Goal: Download file/media

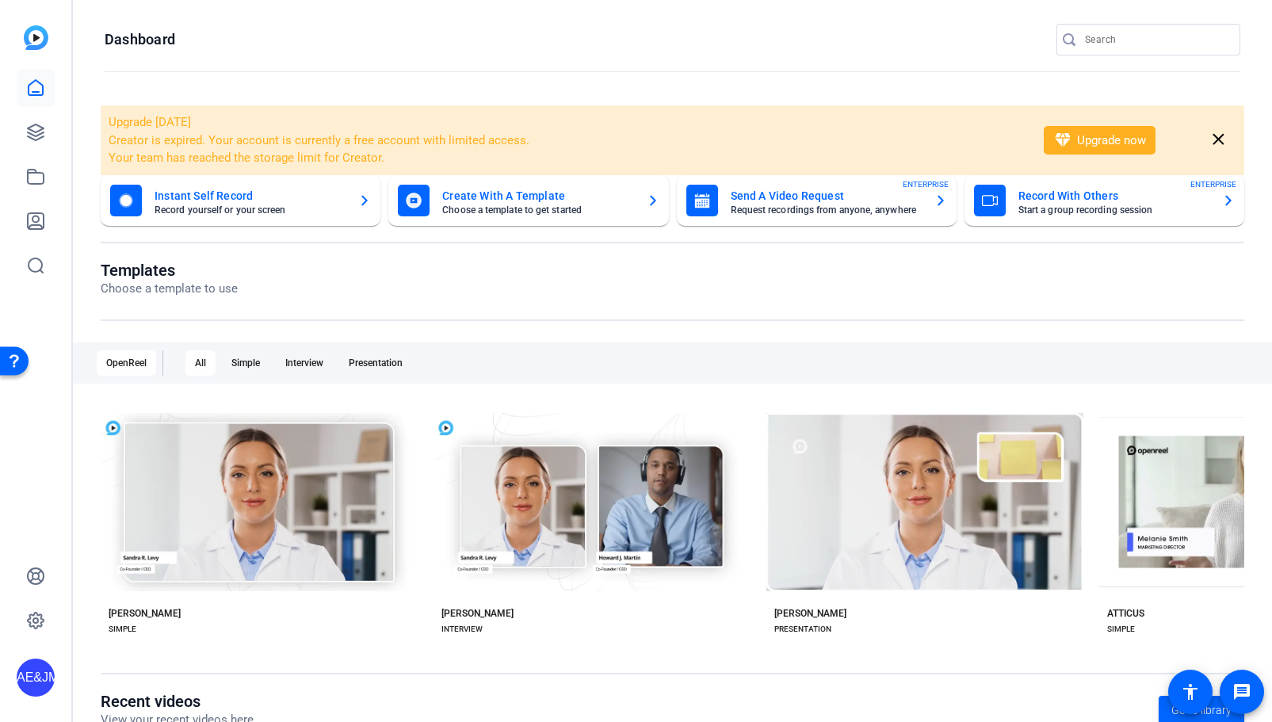
scroll to position [95, 0]
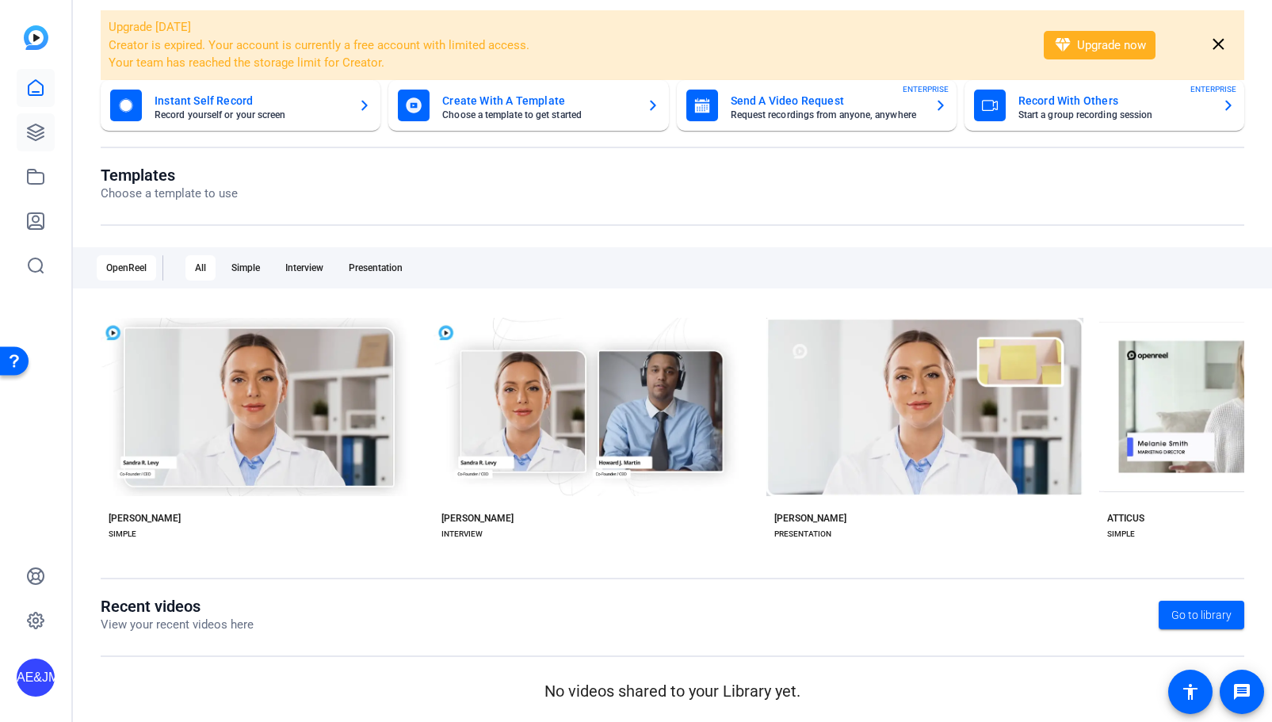
click at [31, 136] on icon at bounding box center [35, 132] width 19 height 19
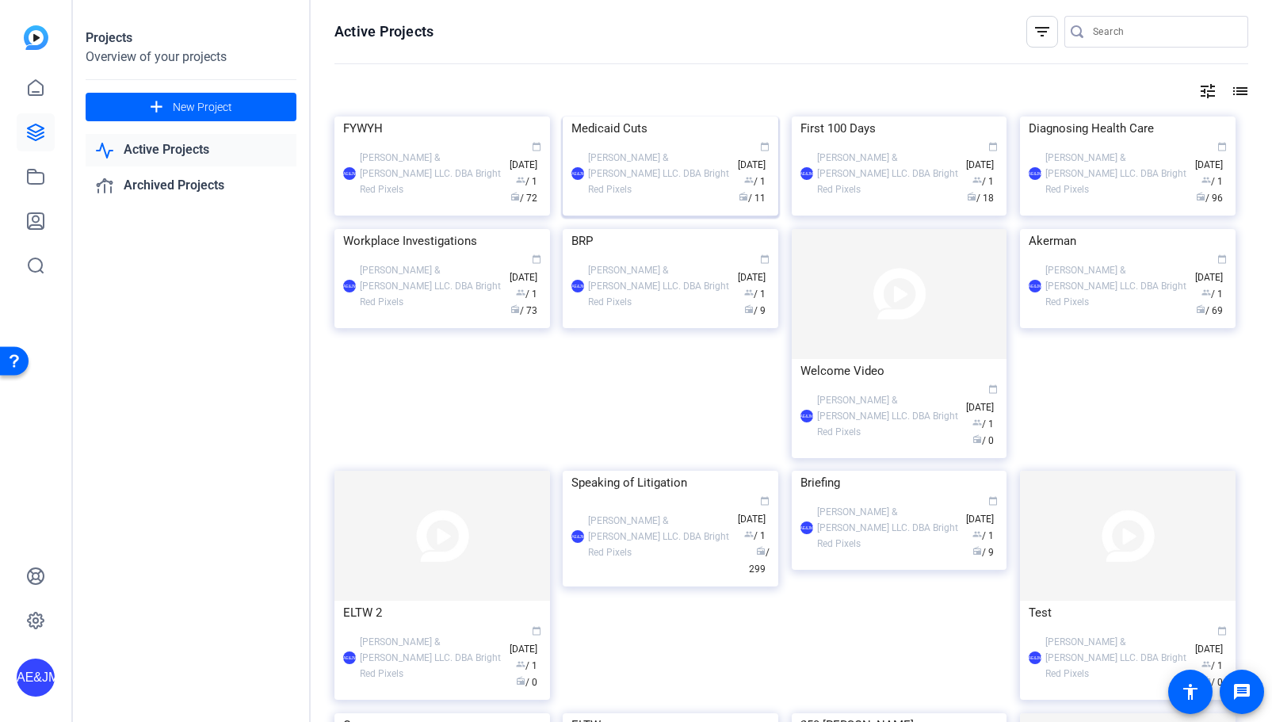
scroll to position [434, 0]
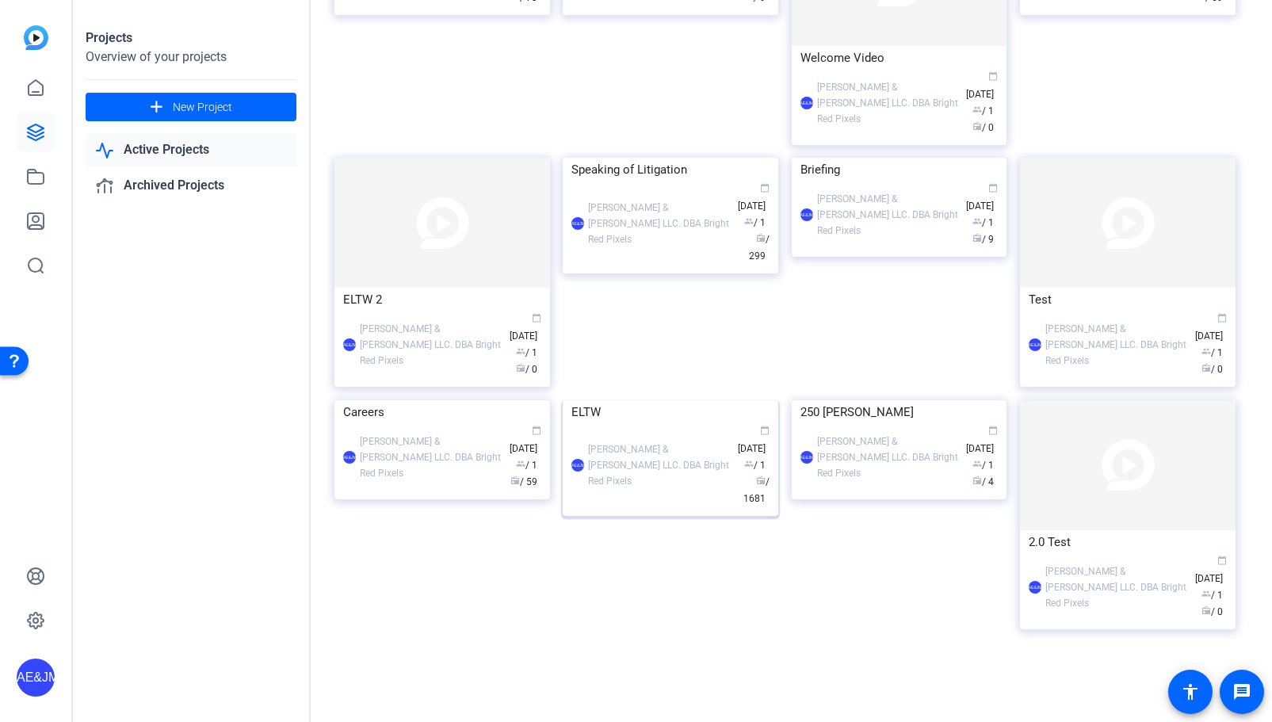
click at [659, 400] on img at bounding box center [671, 400] width 216 height 0
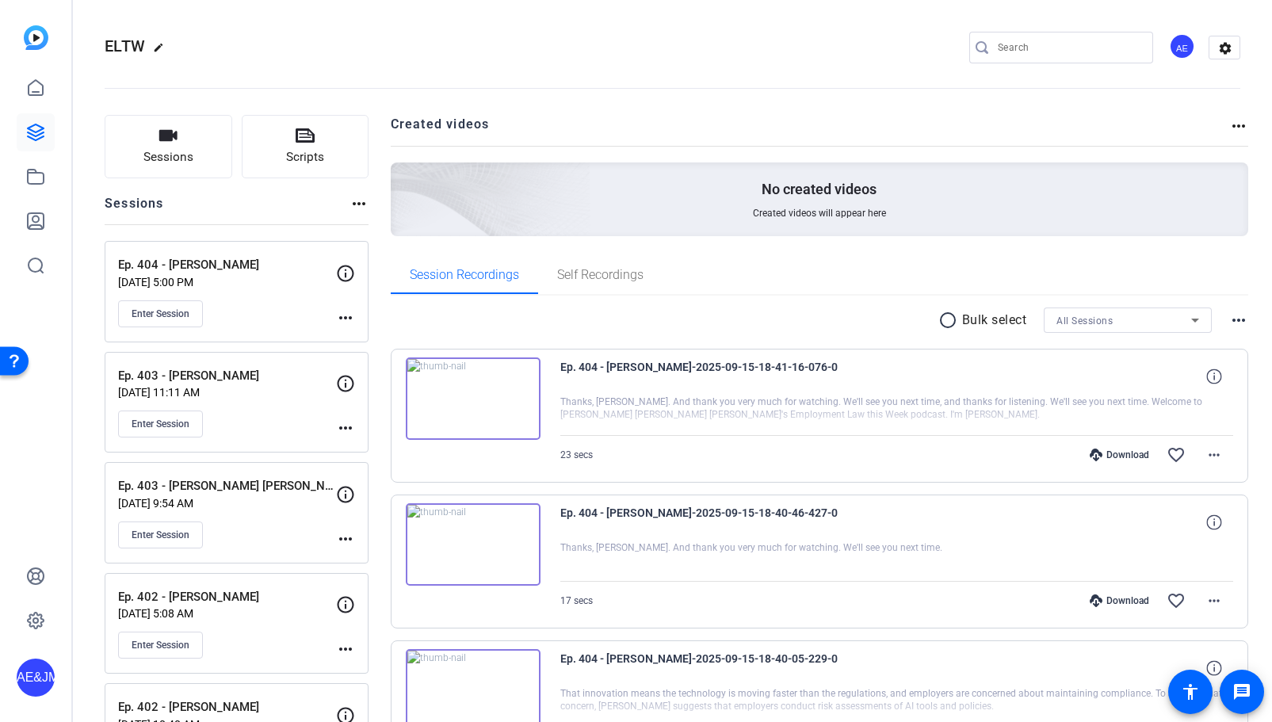
click at [564, 312] on div "radio_button_unchecked Bulk select All Sessions more_horiz" at bounding box center [820, 320] width 859 height 25
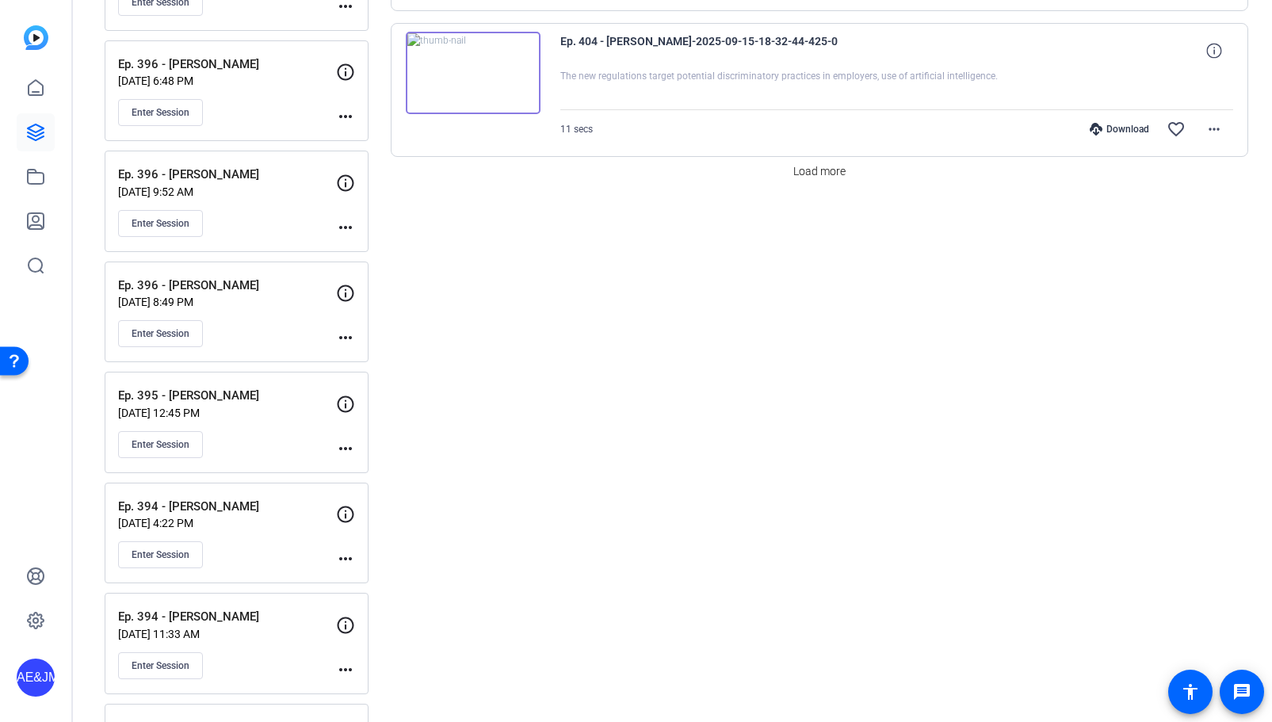
scroll to position [1637, 0]
click at [817, 165] on span "Load more" at bounding box center [820, 173] width 52 height 17
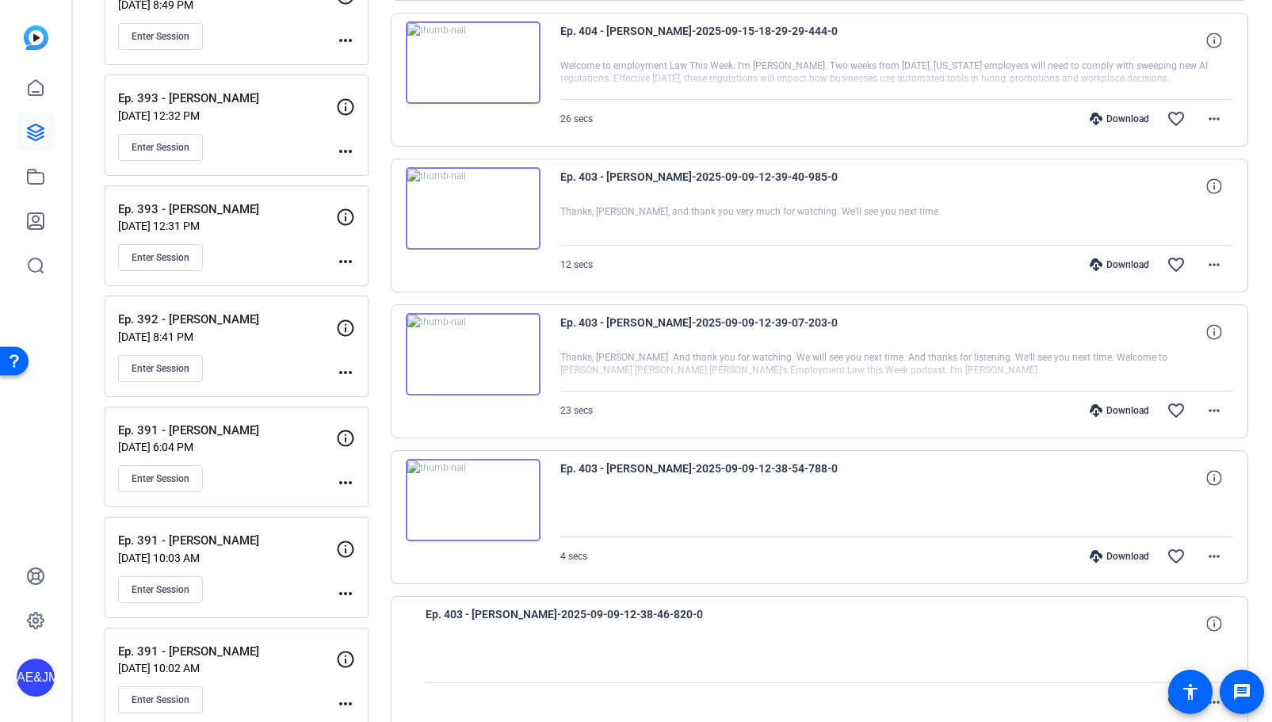
scroll to position [2377, 0]
click at [1220, 120] on mat-icon "more_horiz" at bounding box center [1214, 120] width 19 height 19
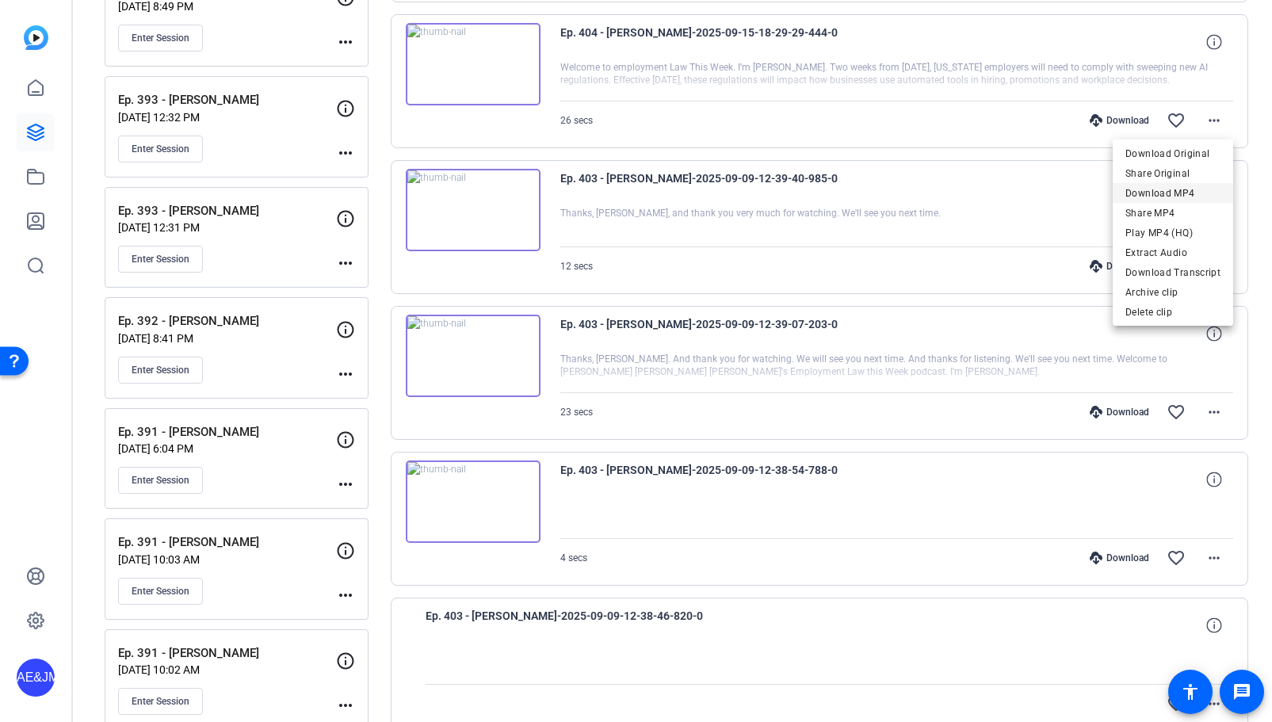
click at [1175, 190] on span "Download MP4" at bounding box center [1173, 193] width 95 height 19
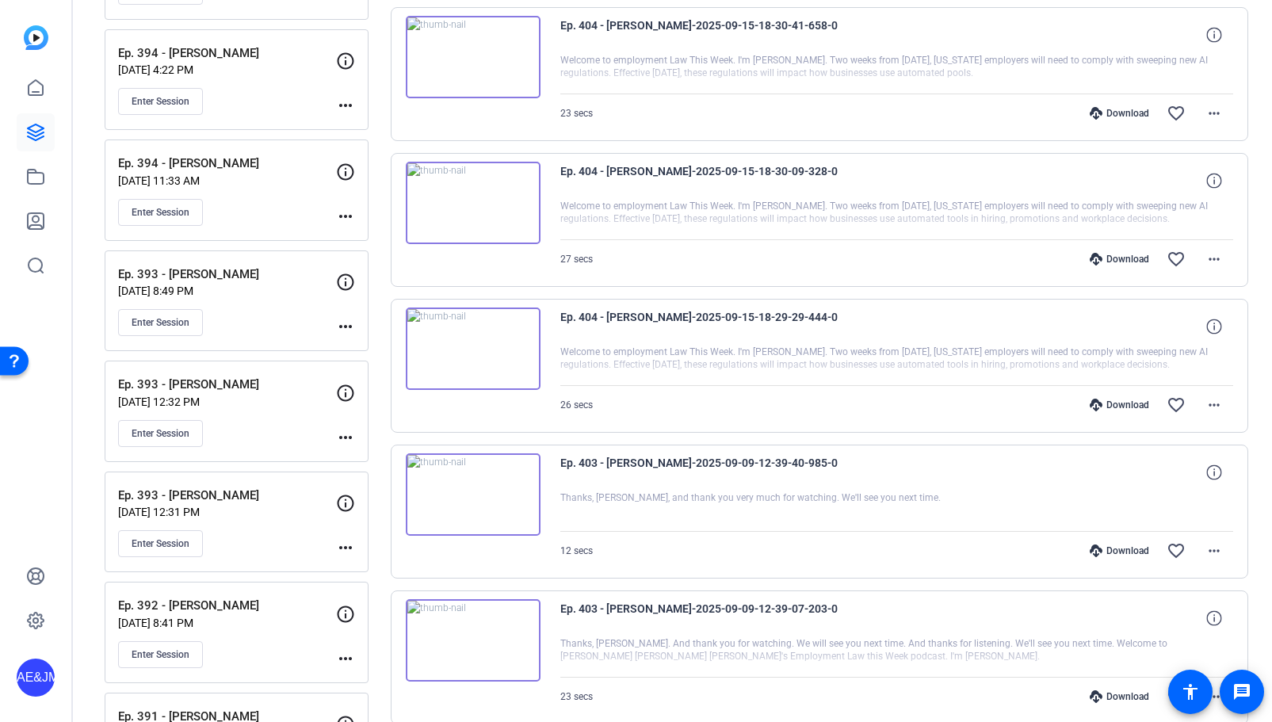
scroll to position [2052, 0]
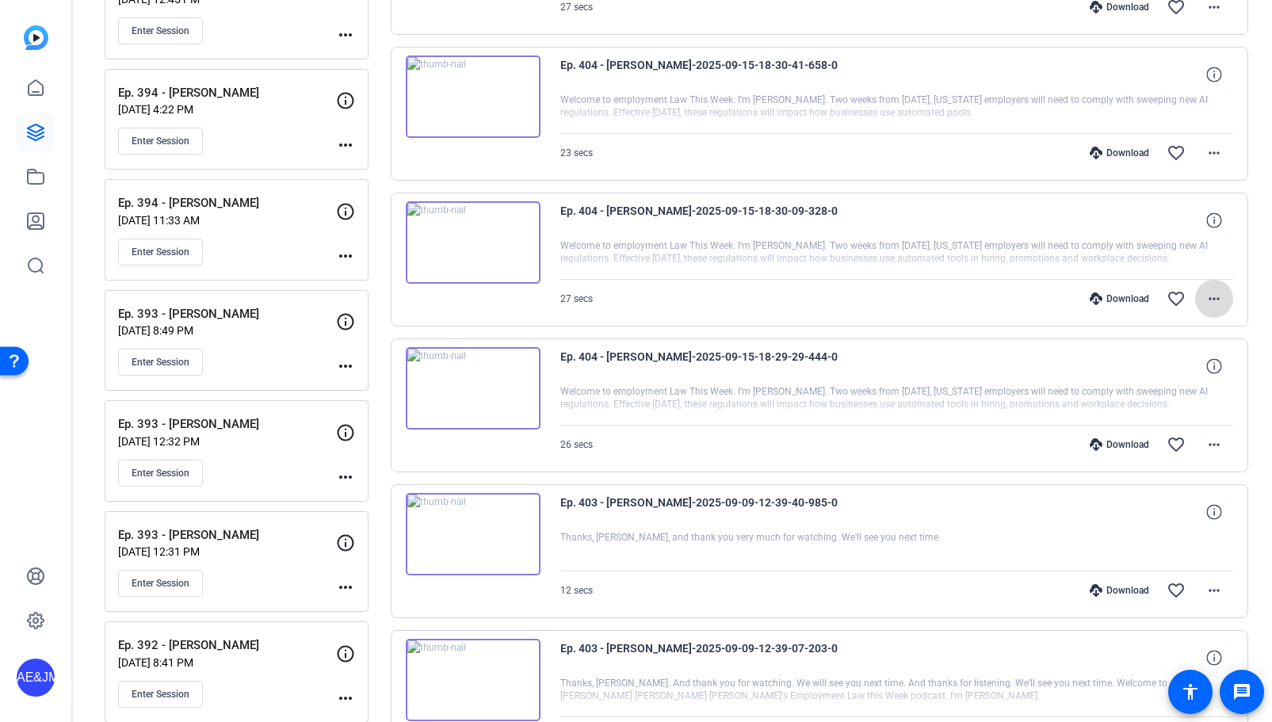
click at [1211, 297] on mat-icon "more_horiz" at bounding box center [1214, 298] width 19 height 19
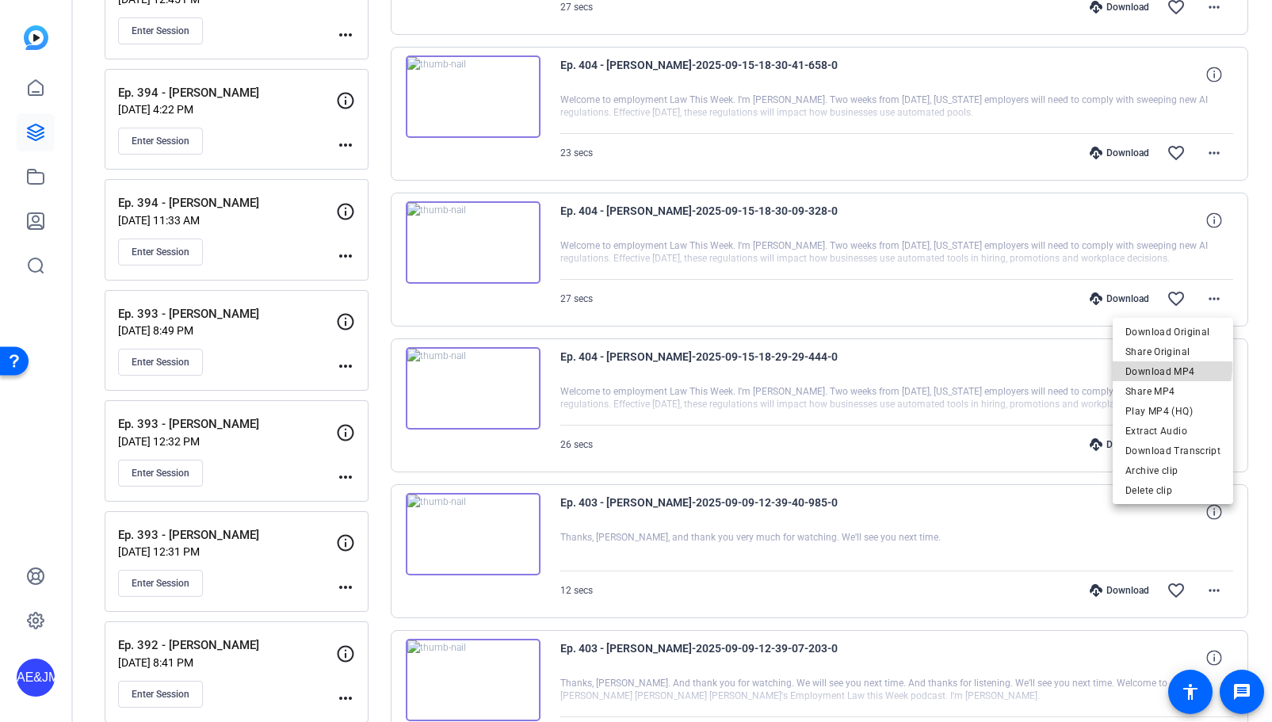
click at [1167, 366] on span "Download MP4" at bounding box center [1173, 371] width 95 height 19
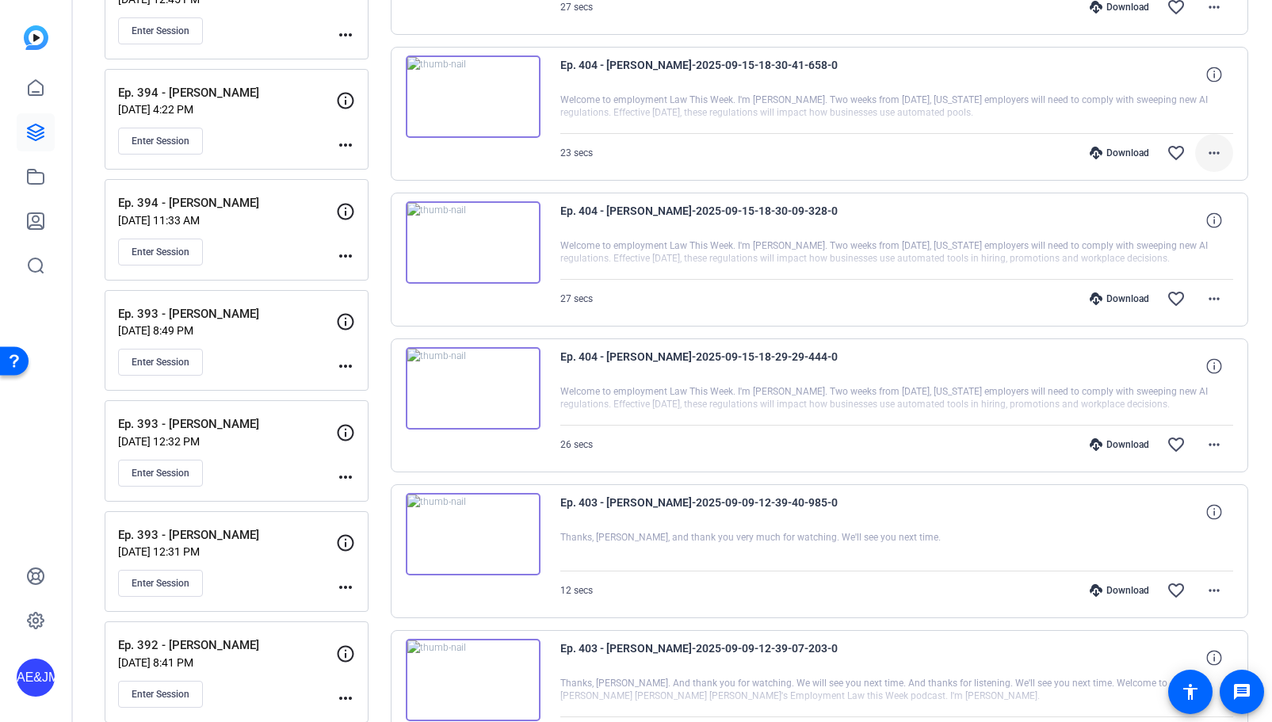
click at [1218, 144] on mat-icon "more_horiz" at bounding box center [1214, 152] width 19 height 19
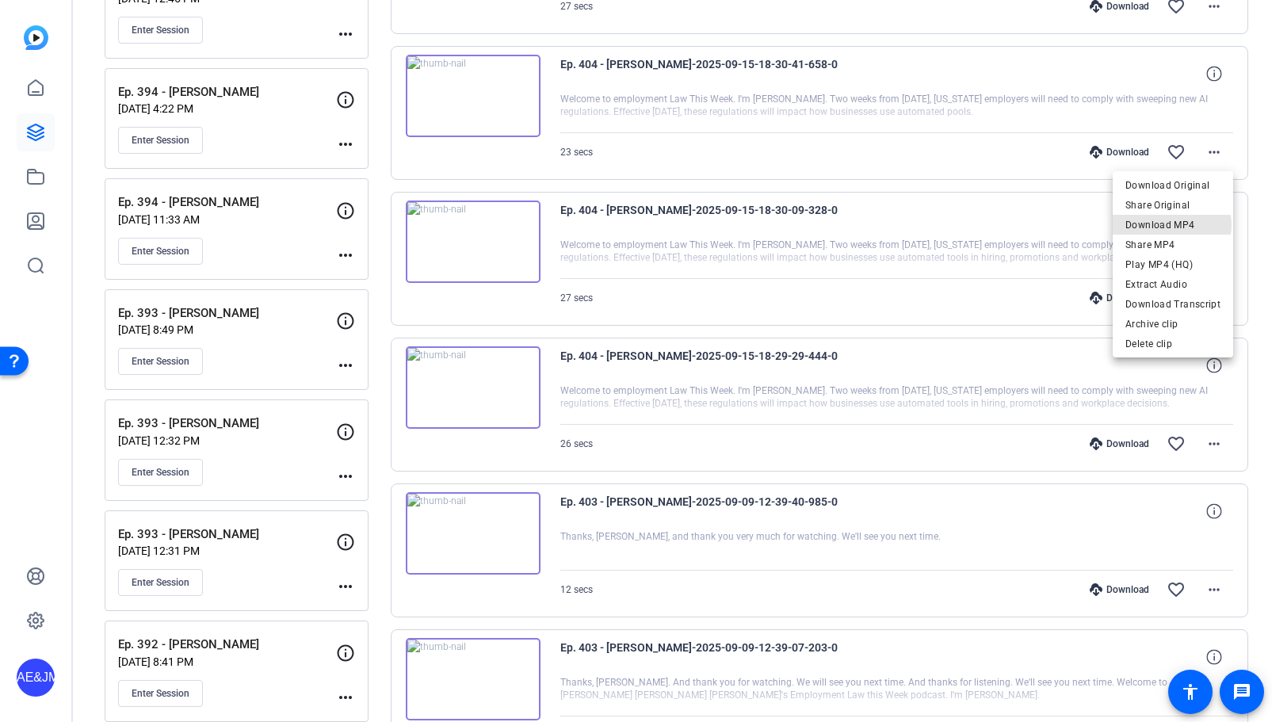
click at [1173, 225] on span "Download MP4" at bounding box center [1173, 225] width 95 height 19
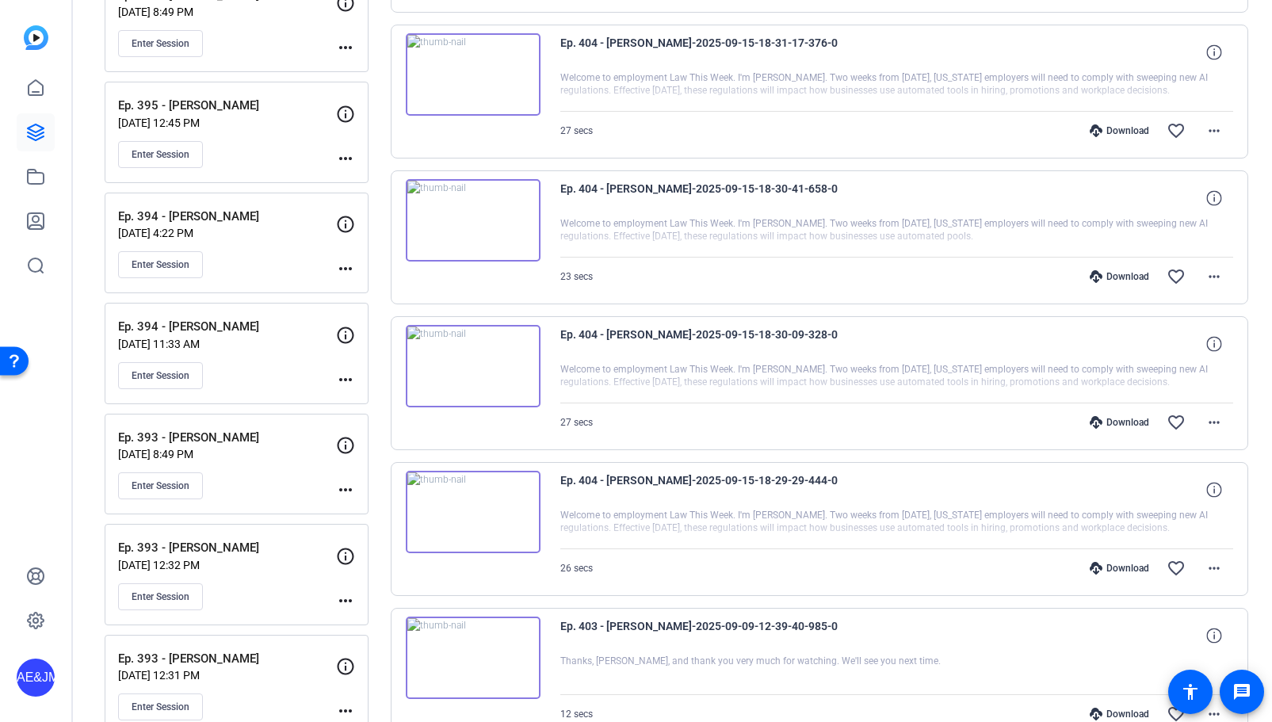
scroll to position [1926, 0]
click at [1213, 136] on mat-icon "more_horiz" at bounding box center [1214, 133] width 19 height 19
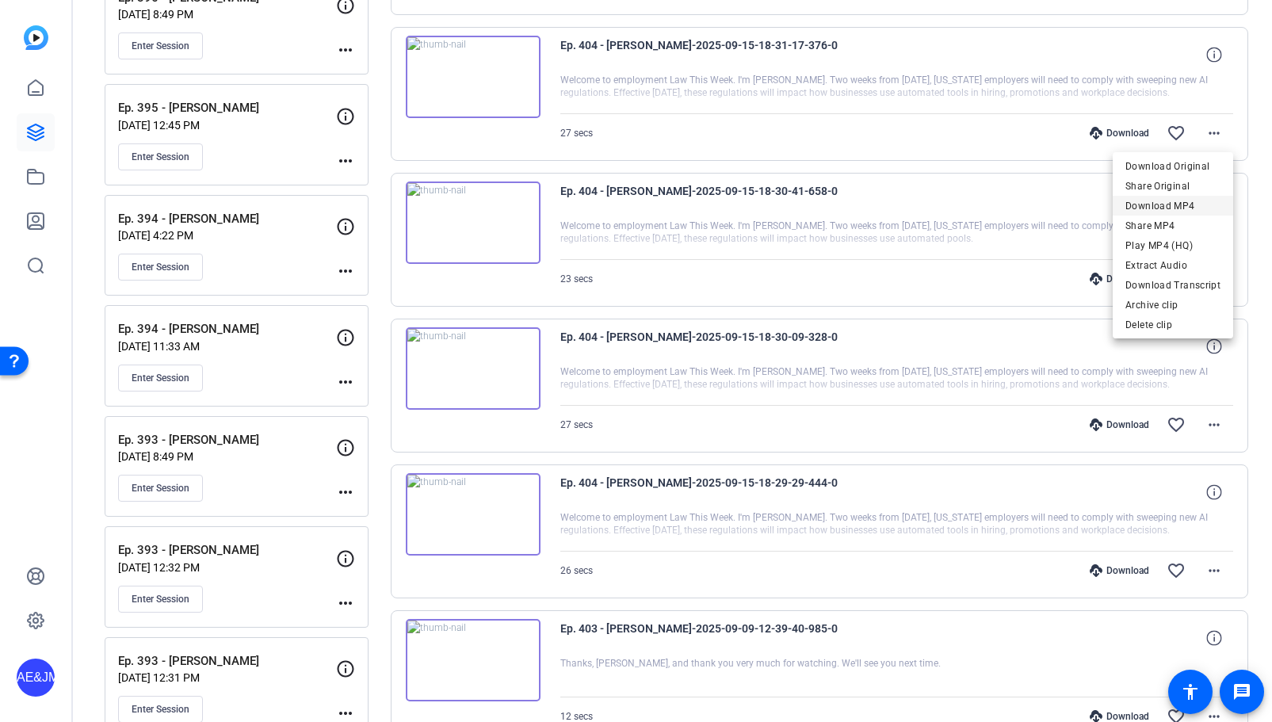
click at [1159, 202] on span "Download MP4" at bounding box center [1173, 206] width 95 height 19
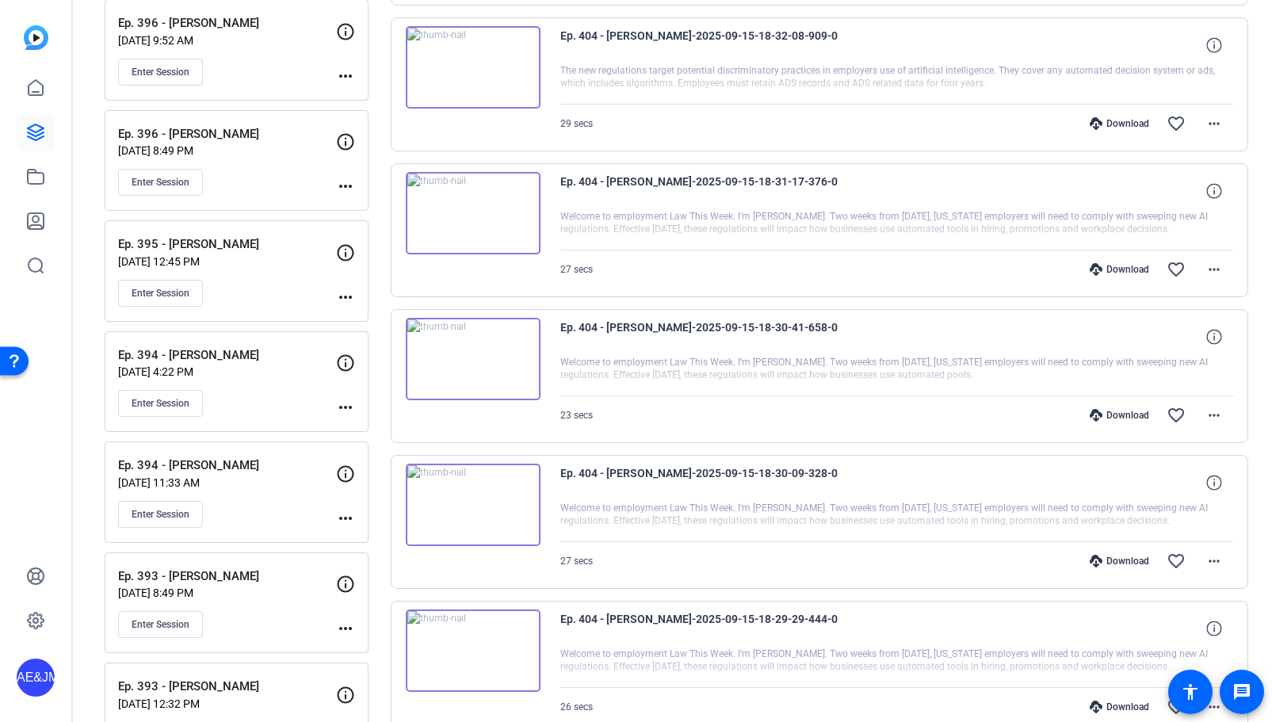
scroll to position [1789, 0]
click at [1216, 124] on mat-icon "more_horiz" at bounding box center [1214, 124] width 19 height 19
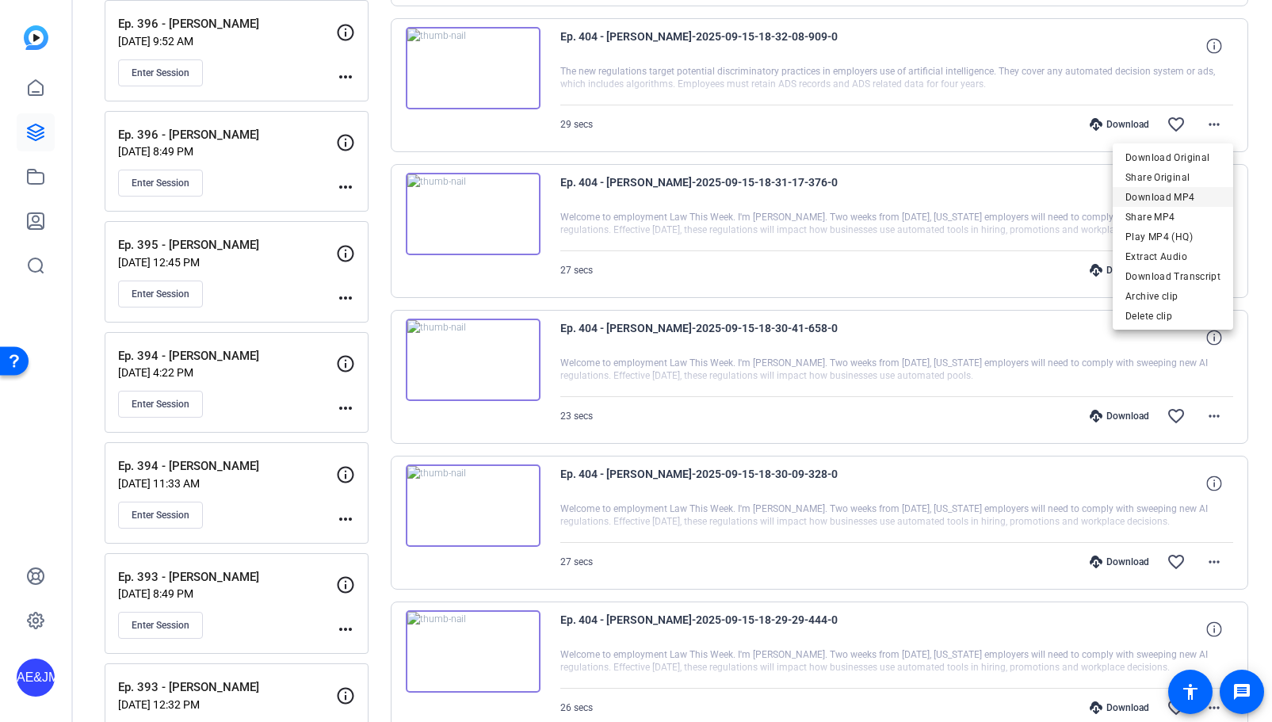
click at [1176, 193] on span "Download MP4" at bounding box center [1173, 197] width 95 height 19
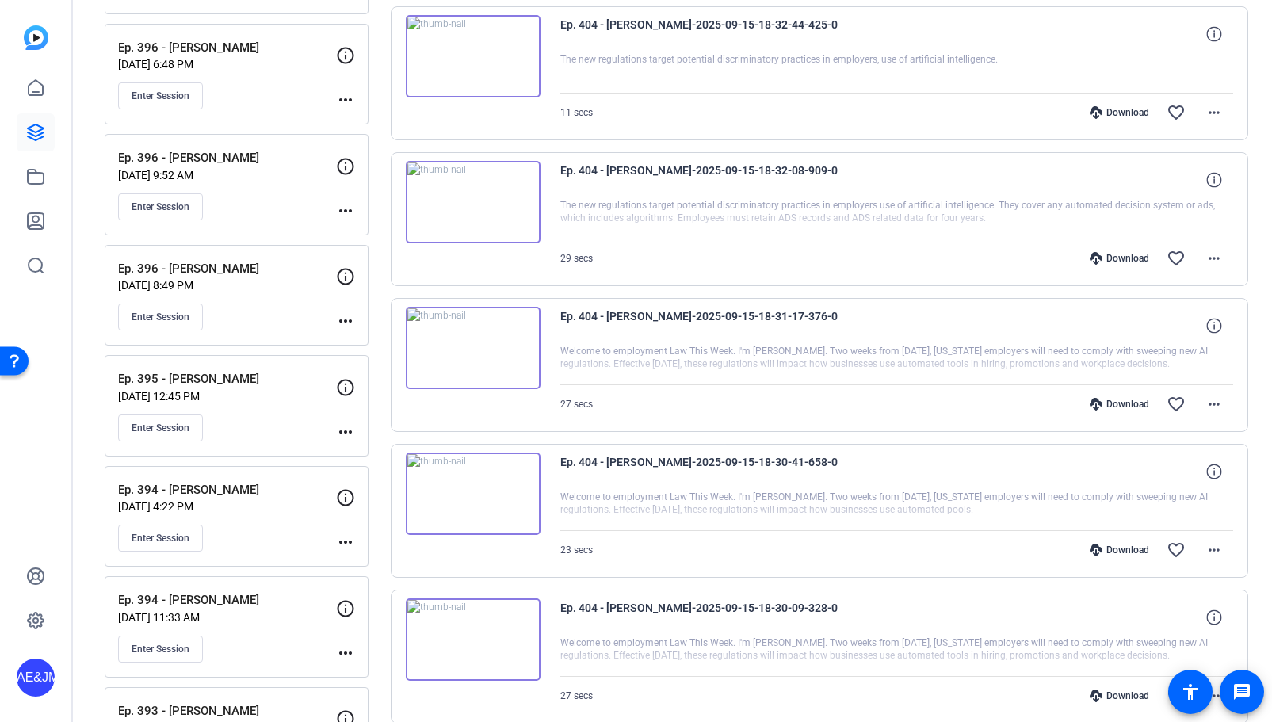
scroll to position [1641, 0]
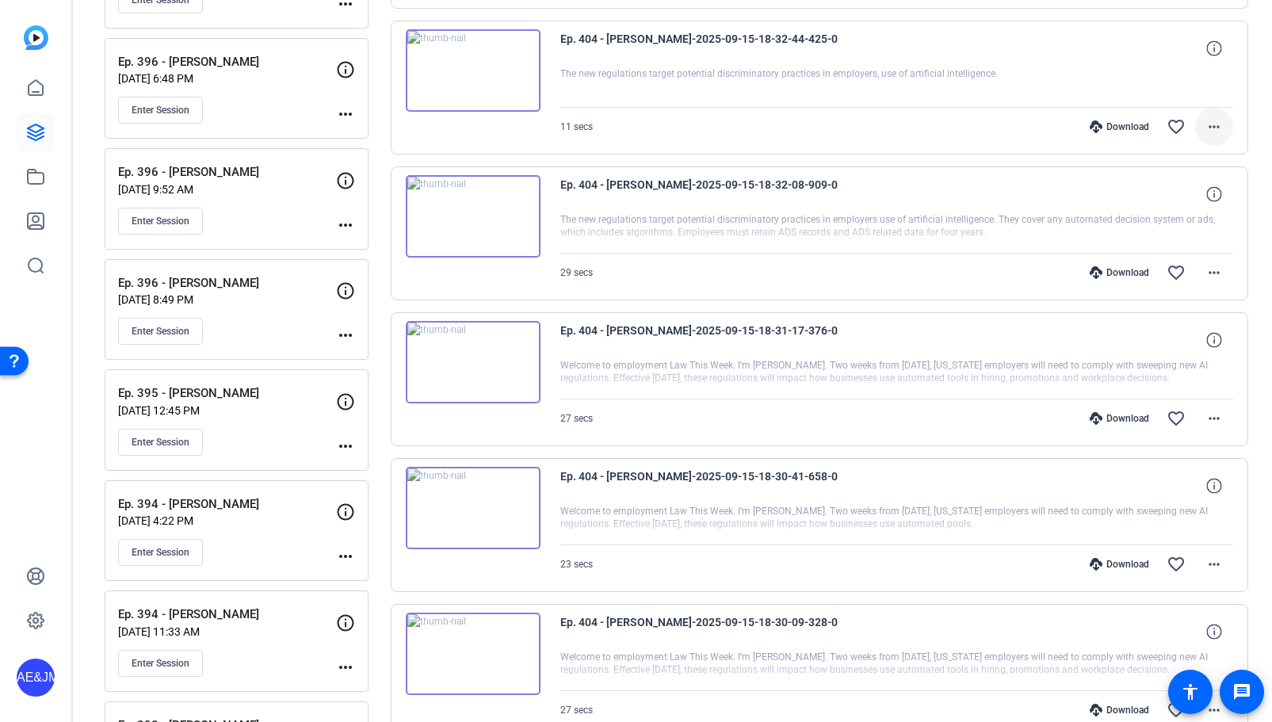
click at [1212, 123] on mat-icon "more_horiz" at bounding box center [1214, 126] width 19 height 19
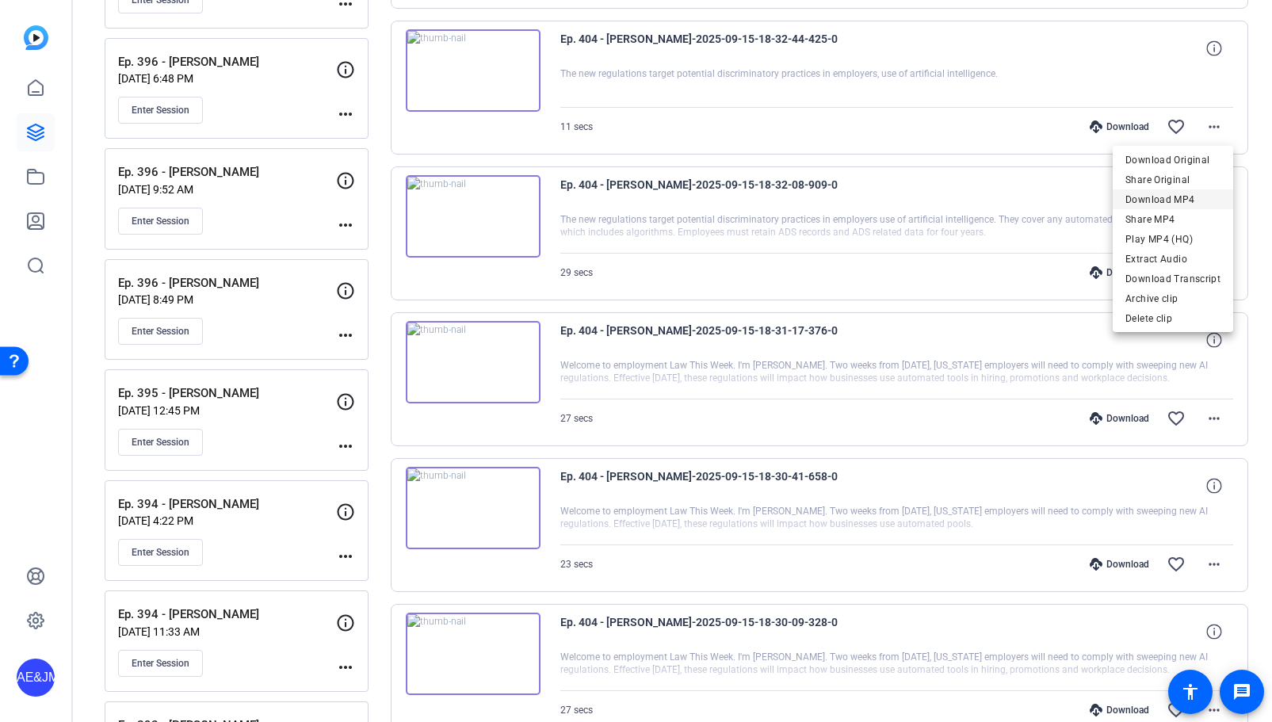
click at [1172, 195] on span "Download MP4" at bounding box center [1173, 199] width 95 height 19
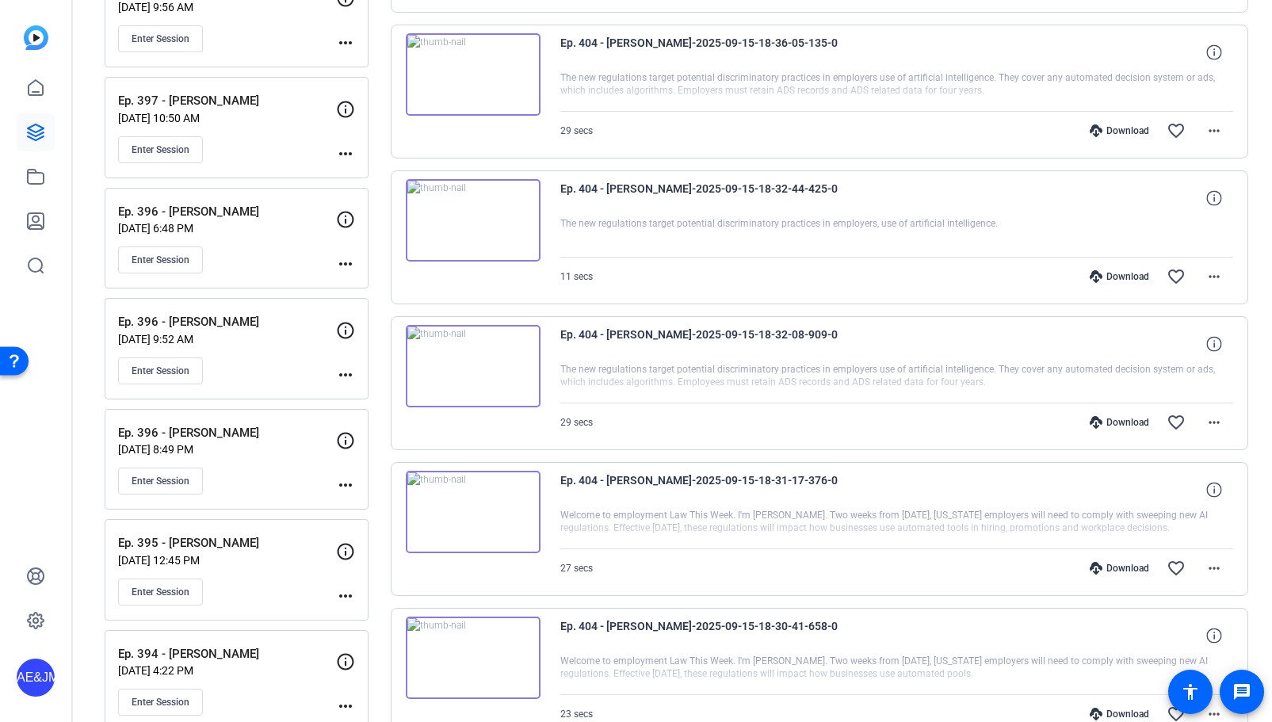
scroll to position [1489, 0]
click at [1216, 128] on mat-icon "more_horiz" at bounding box center [1214, 133] width 19 height 19
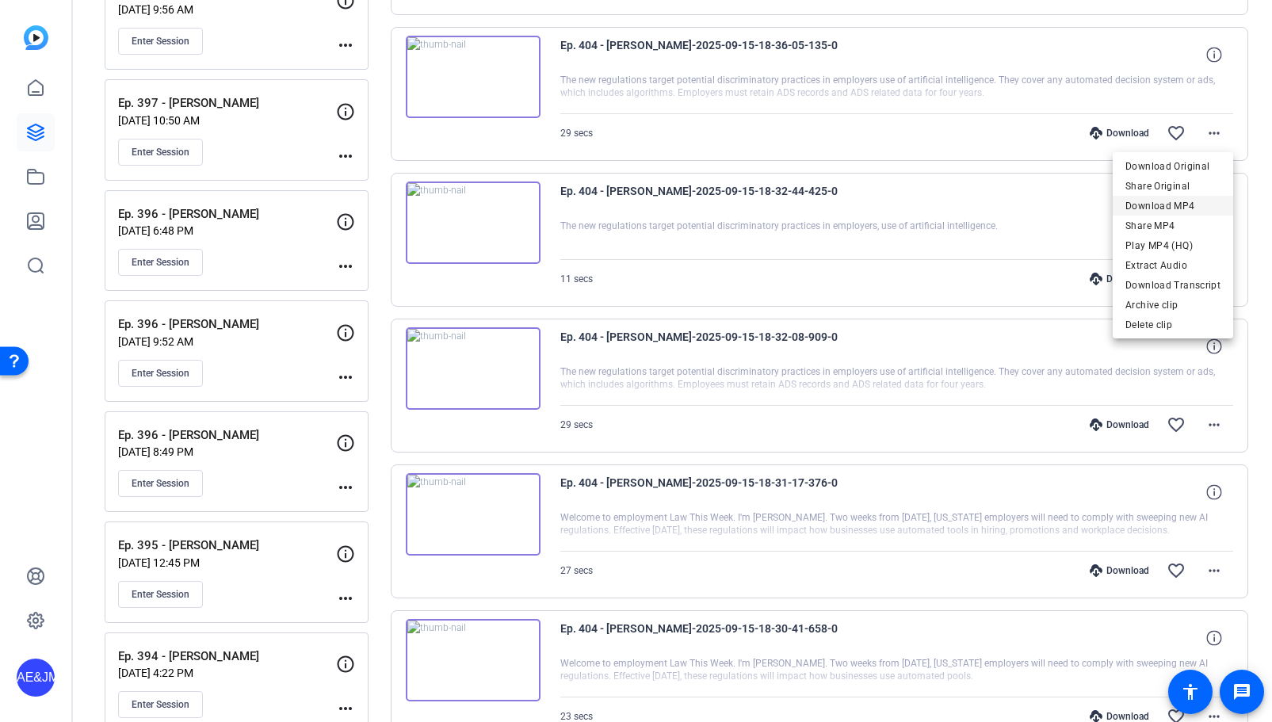
click at [1184, 206] on span "Download MP4" at bounding box center [1173, 206] width 95 height 19
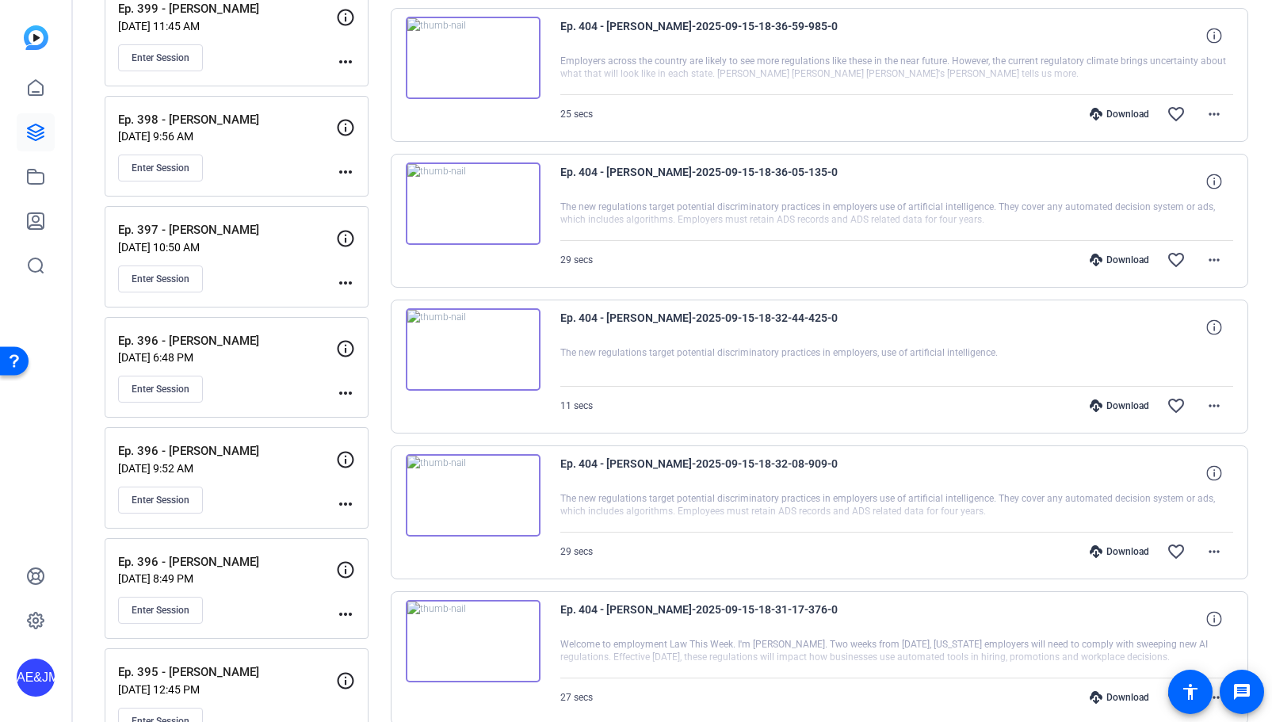
scroll to position [1352, 0]
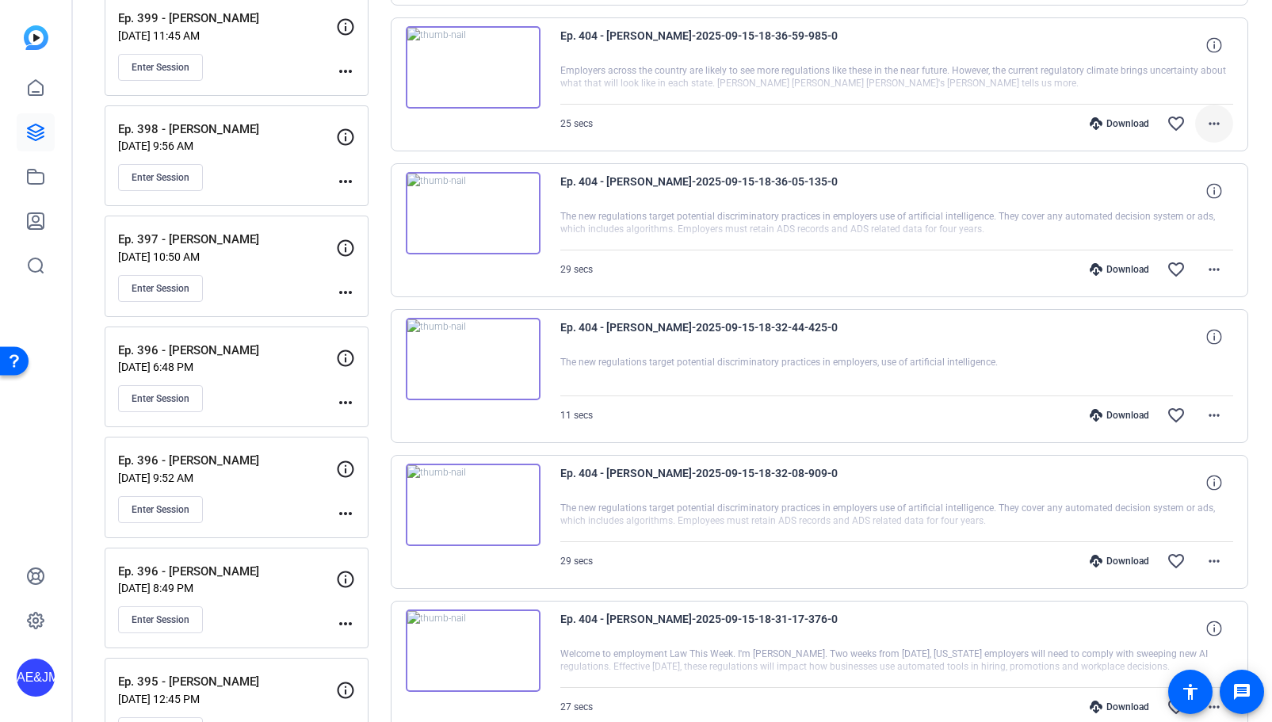
click at [1211, 128] on mat-icon "more_horiz" at bounding box center [1214, 123] width 19 height 19
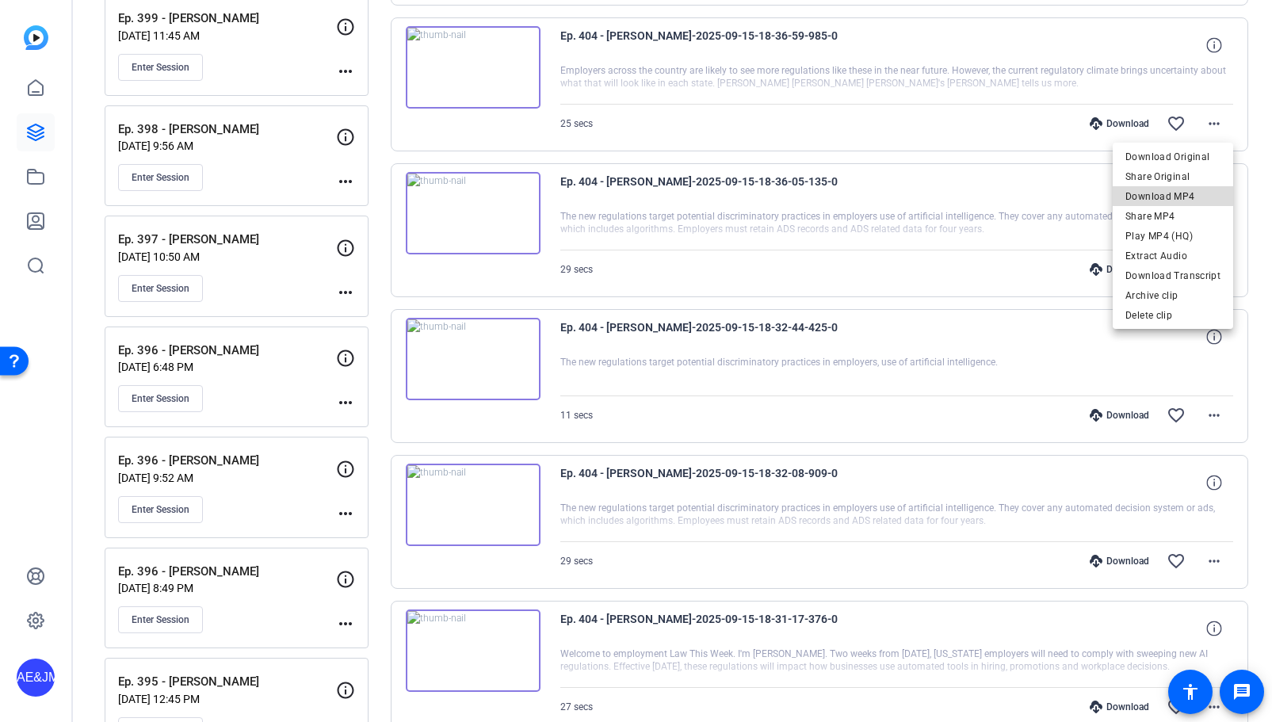
click at [1176, 192] on span "Download MP4" at bounding box center [1173, 196] width 95 height 19
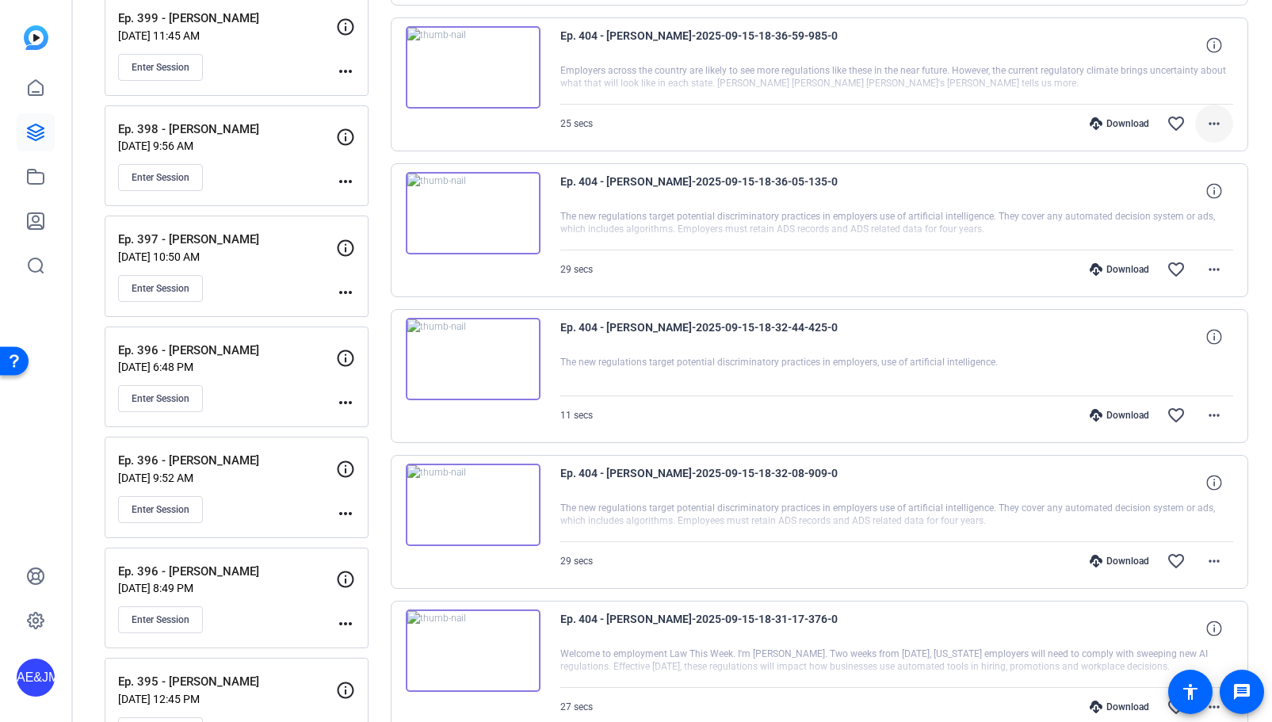
click at [1215, 122] on mat-icon "more_horiz" at bounding box center [1214, 123] width 19 height 19
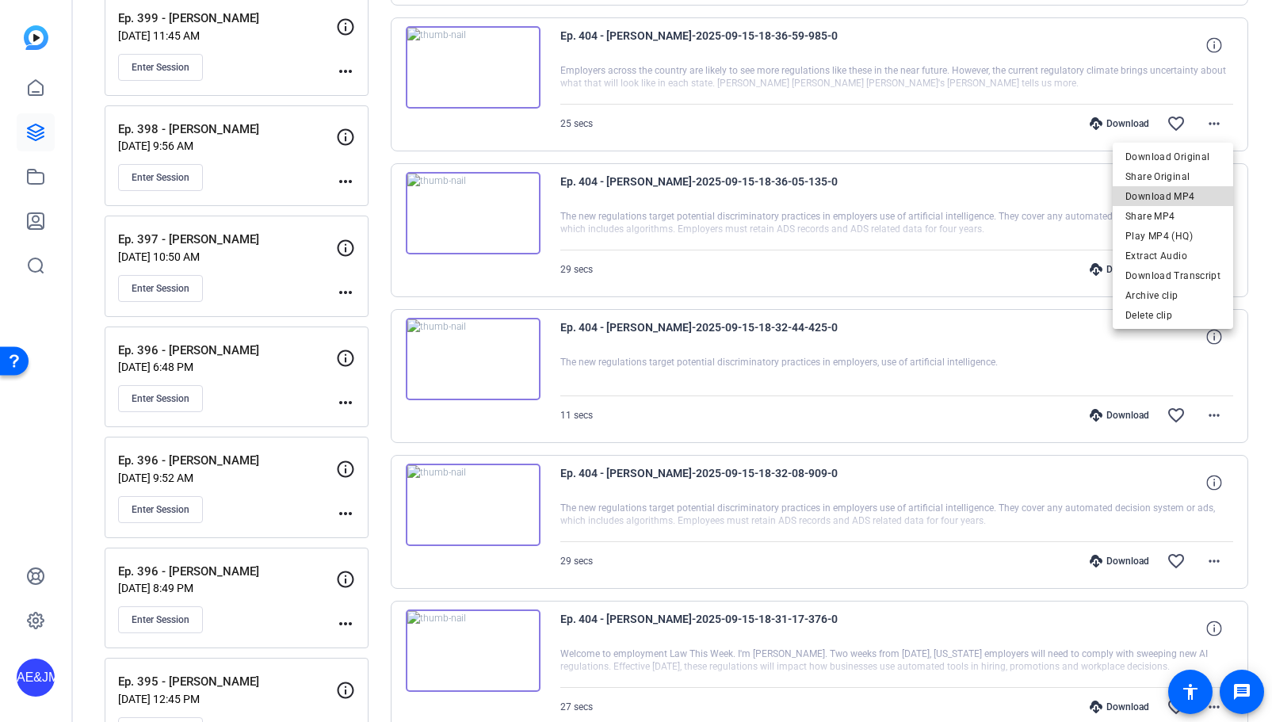
click at [1178, 192] on span "Download MP4" at bounding box center [1173, 196] width 95 height 19
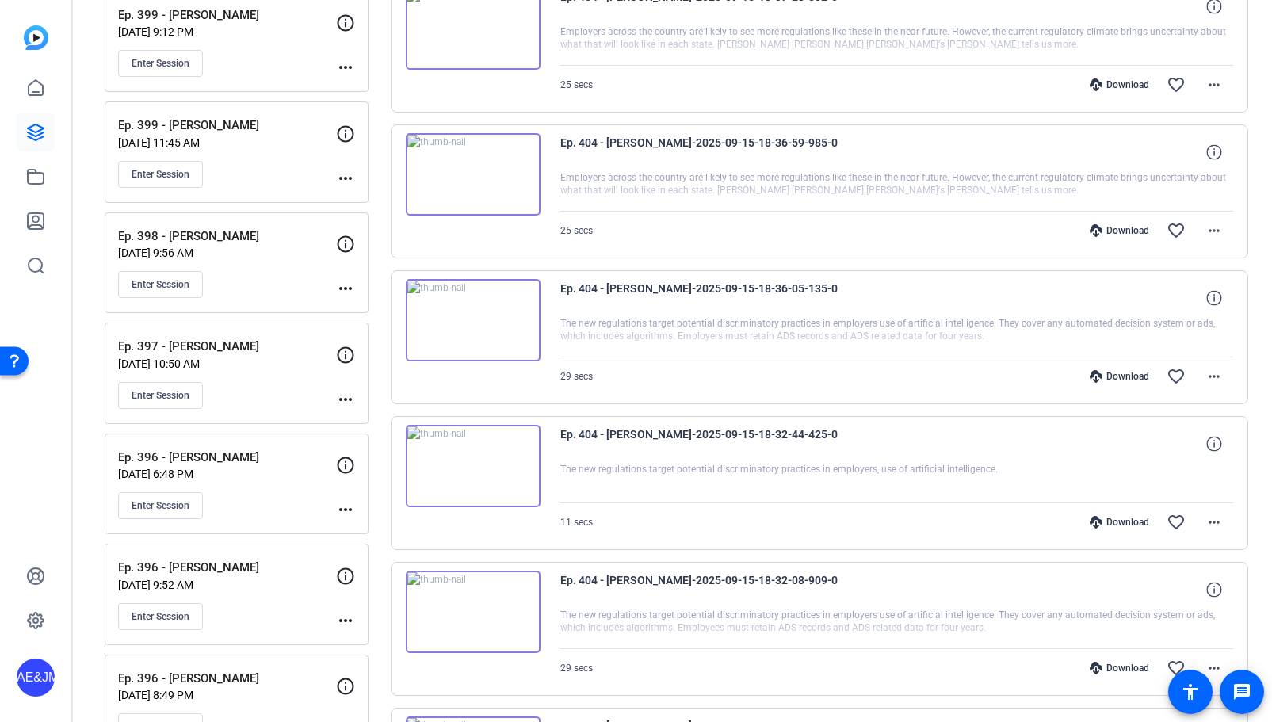
scroll to position [1217, 0]
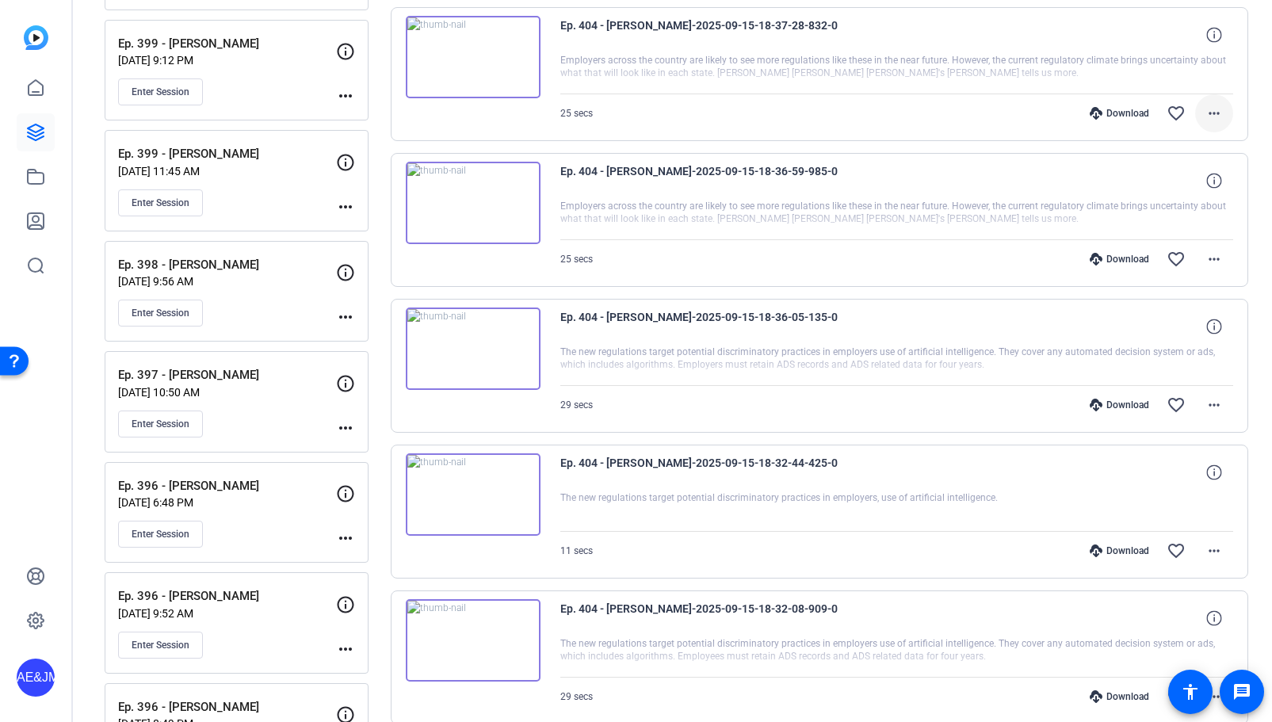
click at [1214, 101] on span at bounding box center [1214, 113] width 38 height 38
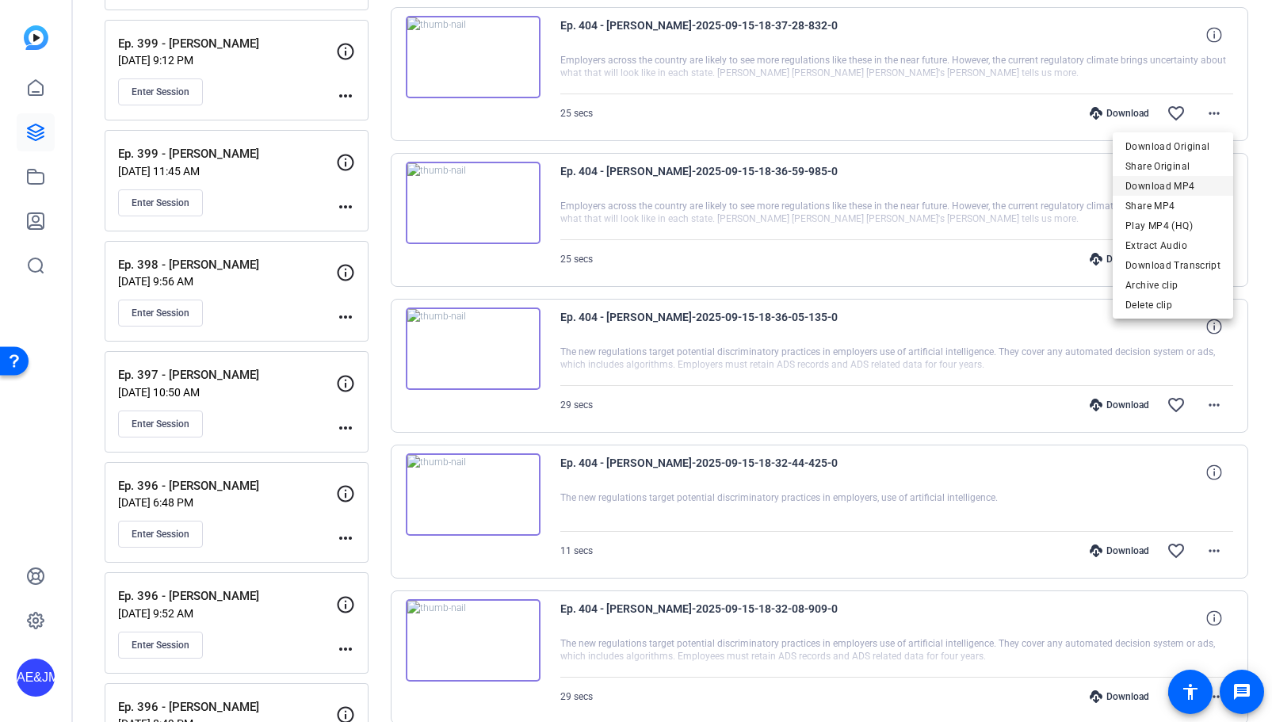
click at [1197, 184] on span "Download MP4" at bounding box center [1173, 186] width 95 height 19
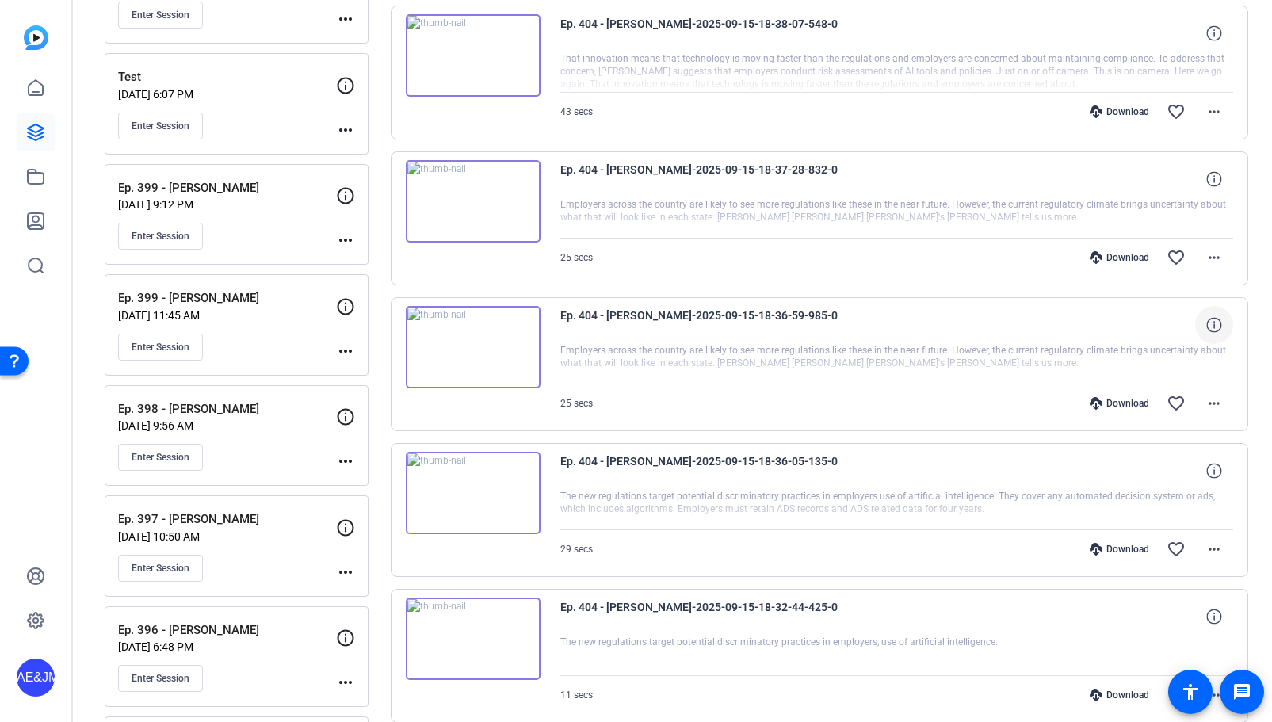
scroll to position [1072, 0]
click at [1215, 113] on mat-icon "more_horiz" at bounding box center [1214, 112] width 19 height 19
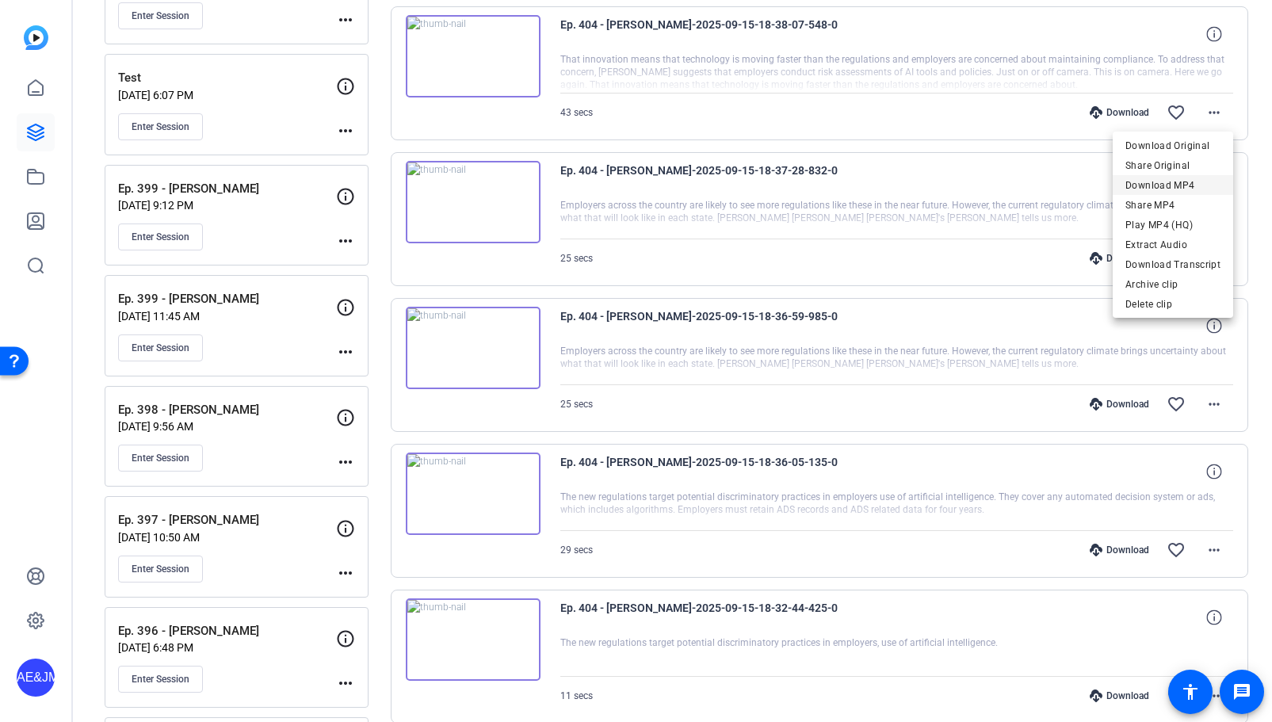
click at [1191, 185] on span "Download MP4" at bounding box center [1173, 185] width 95 height 19
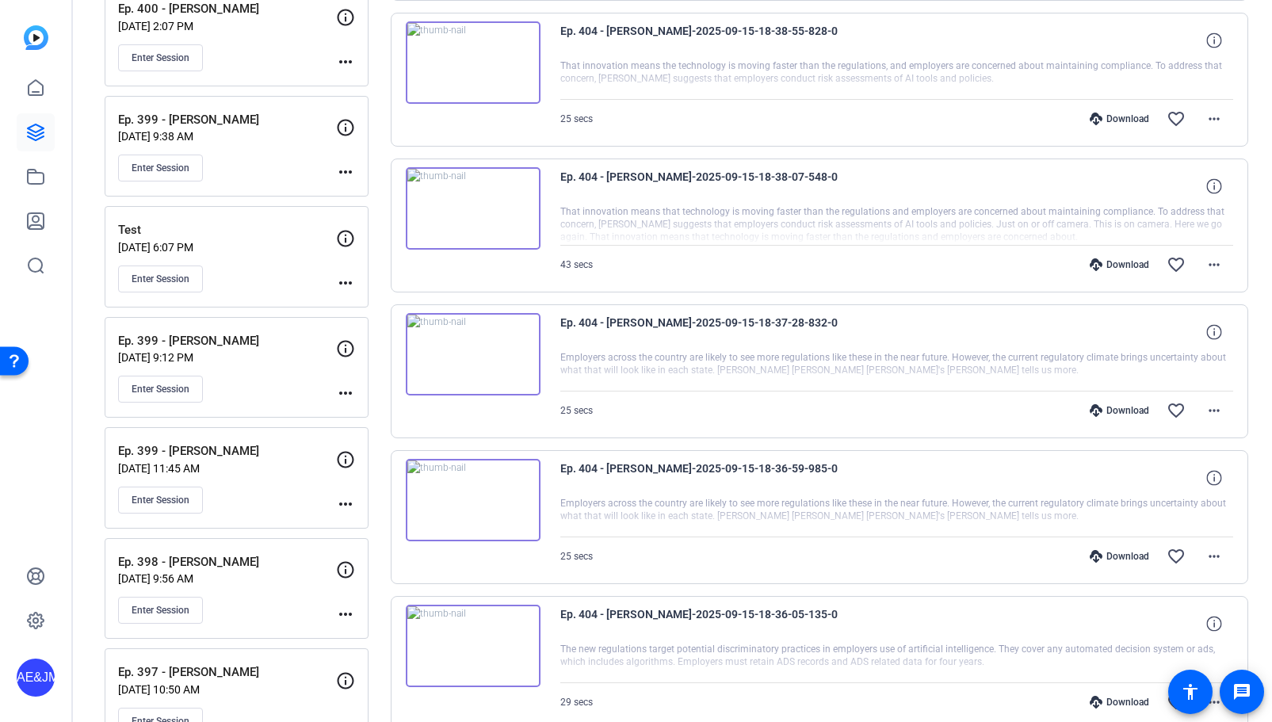
scroll to position [912, 0]
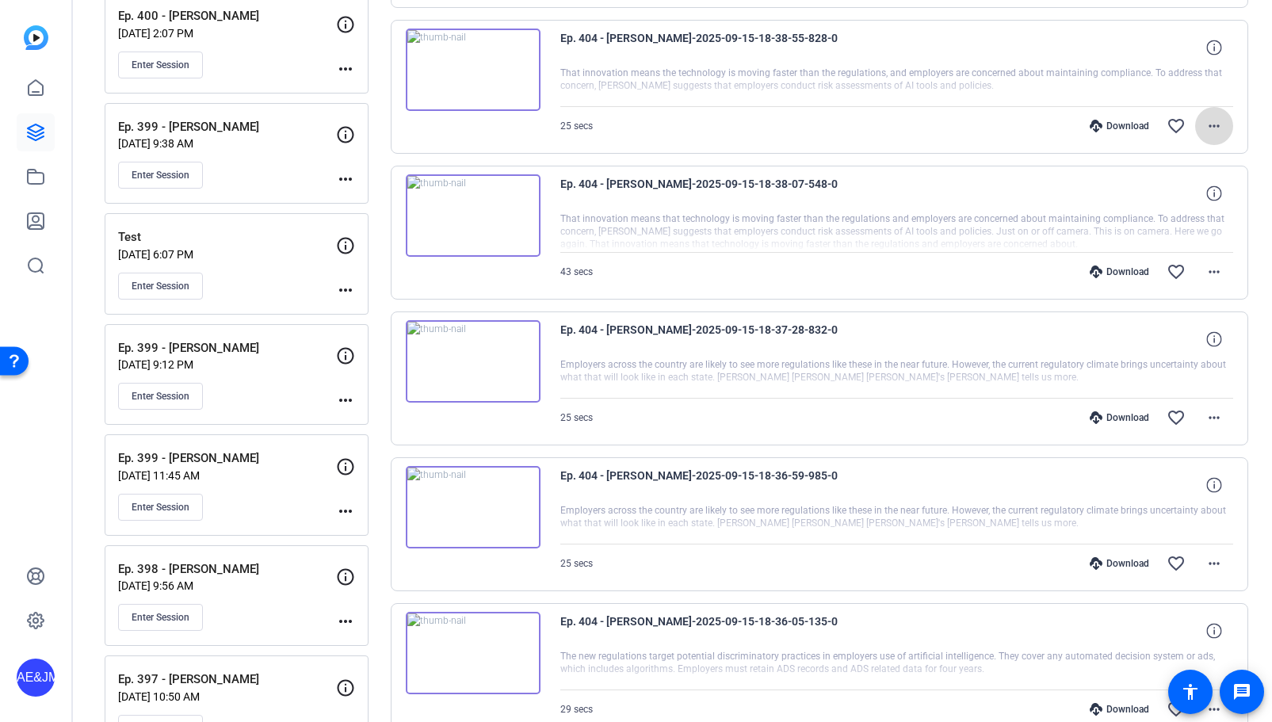
click at [1210, 123] on mat-icon "more_horiz" at bounding box center [1214, 126] width 19 height 19
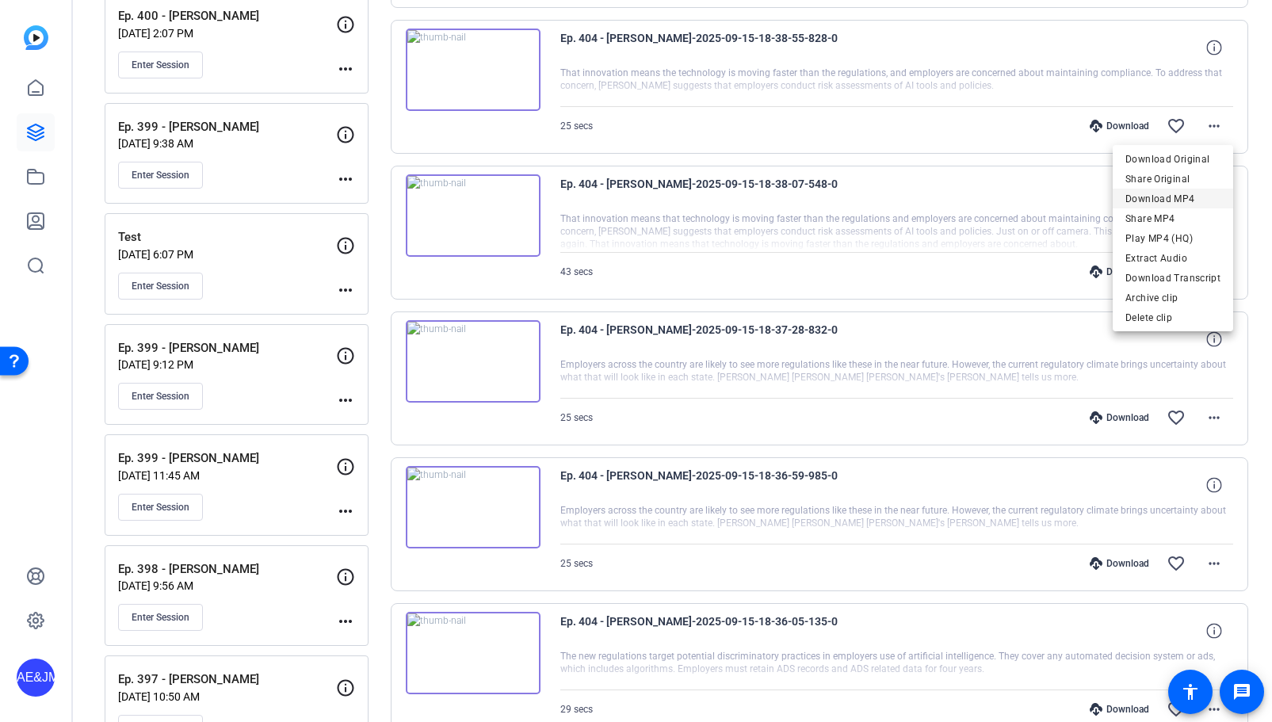
click at [1203, 192] on span "Download MP4" at bounding box center [1173, 198] width 95 height 19
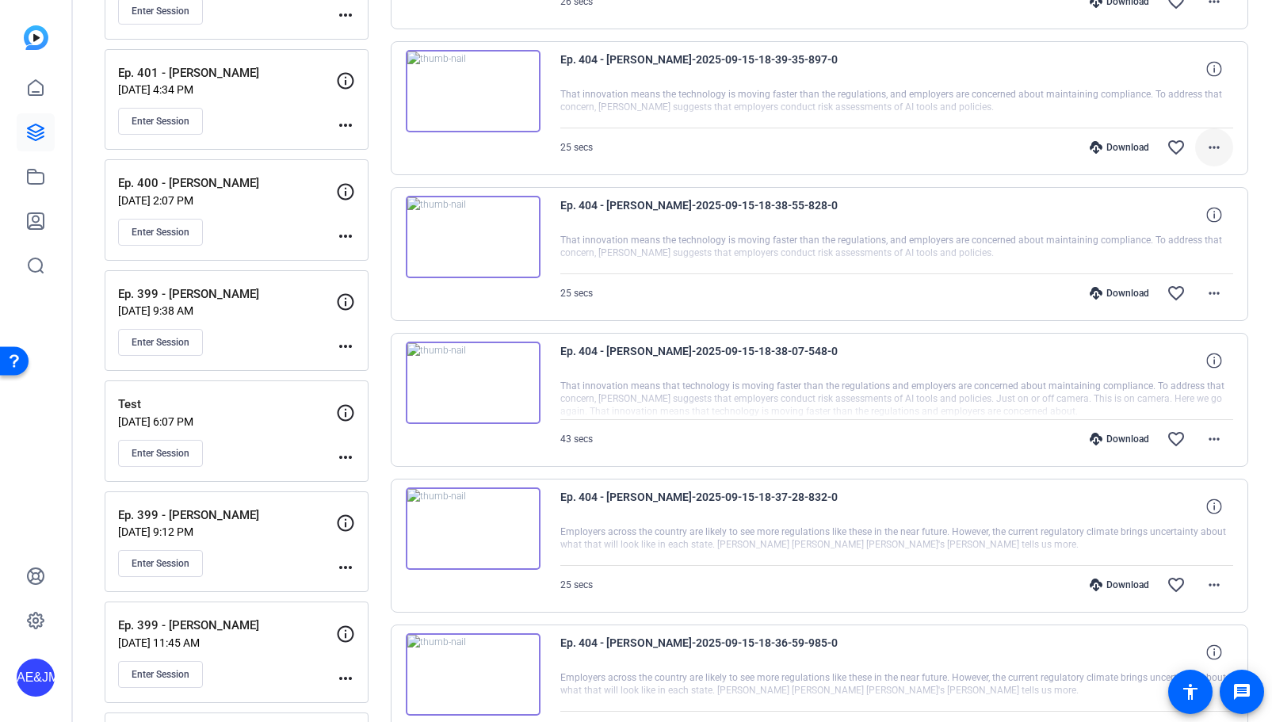
scroll to position [743, 0]
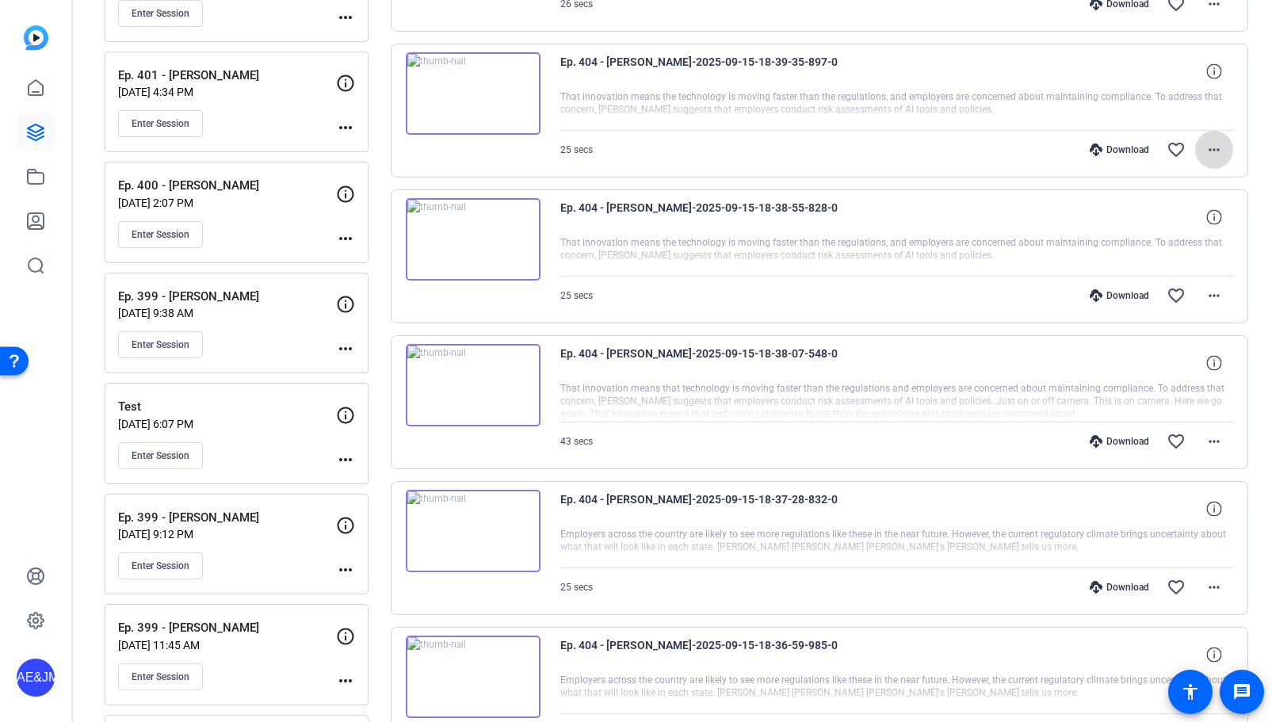
click at [1216, 154] on mat-icon "more_horiz" at bounding box center [1214, 149] width 19 height 19
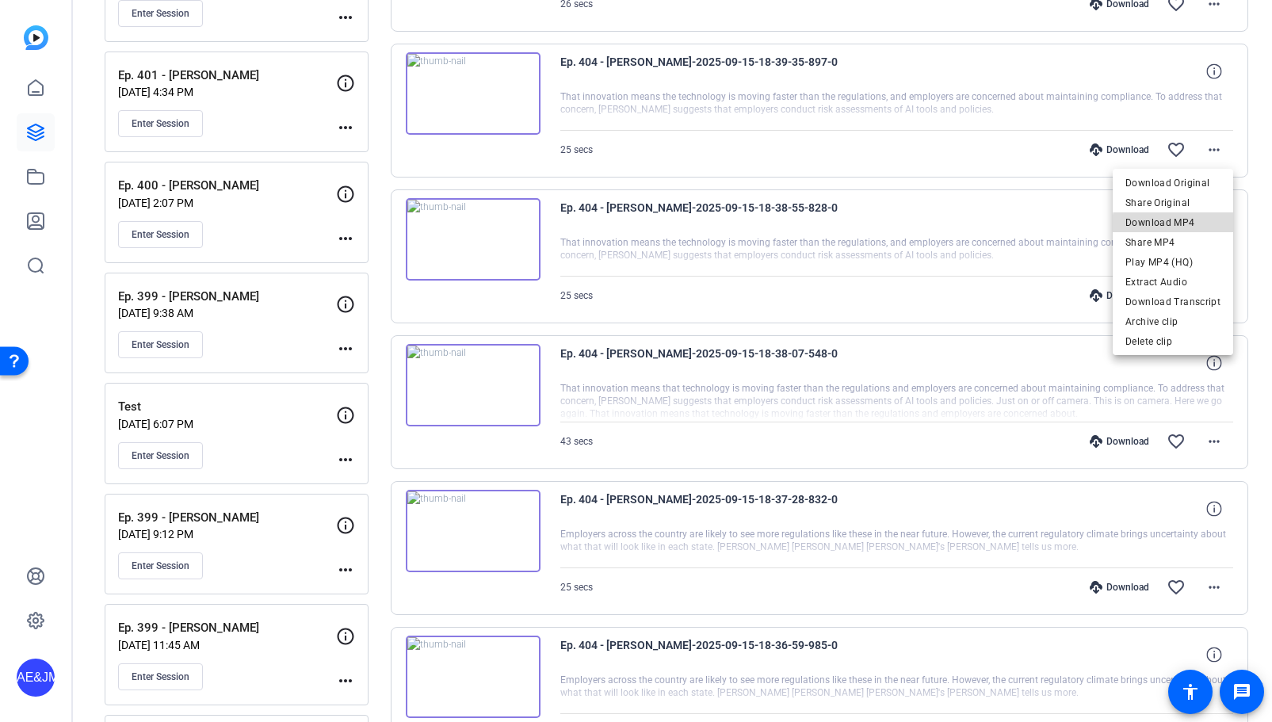
click at [1191, 226] on span "Download MP4" at bounding box center [1173, 222] width 95 height 19
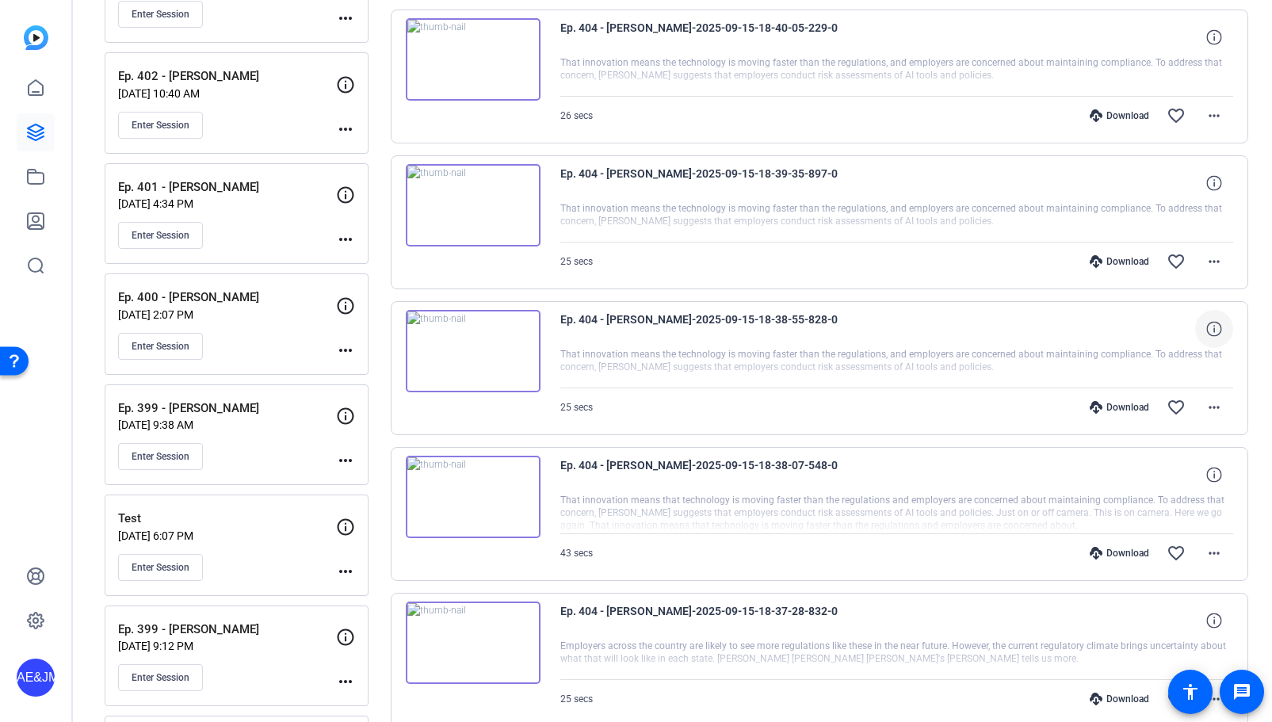
scroll to position [621, 0]
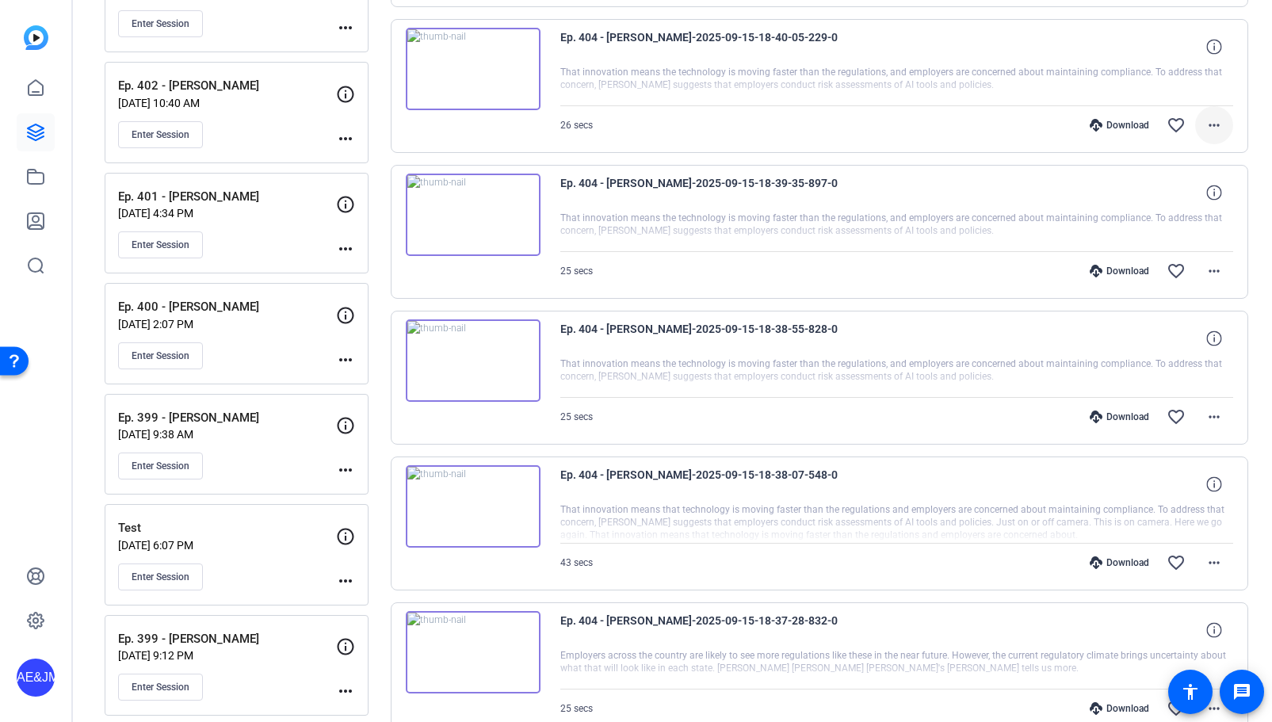
click at [1219, 116] on mat-icon "more_horiz" at bounding box center [1214, 125] width 19 height 19
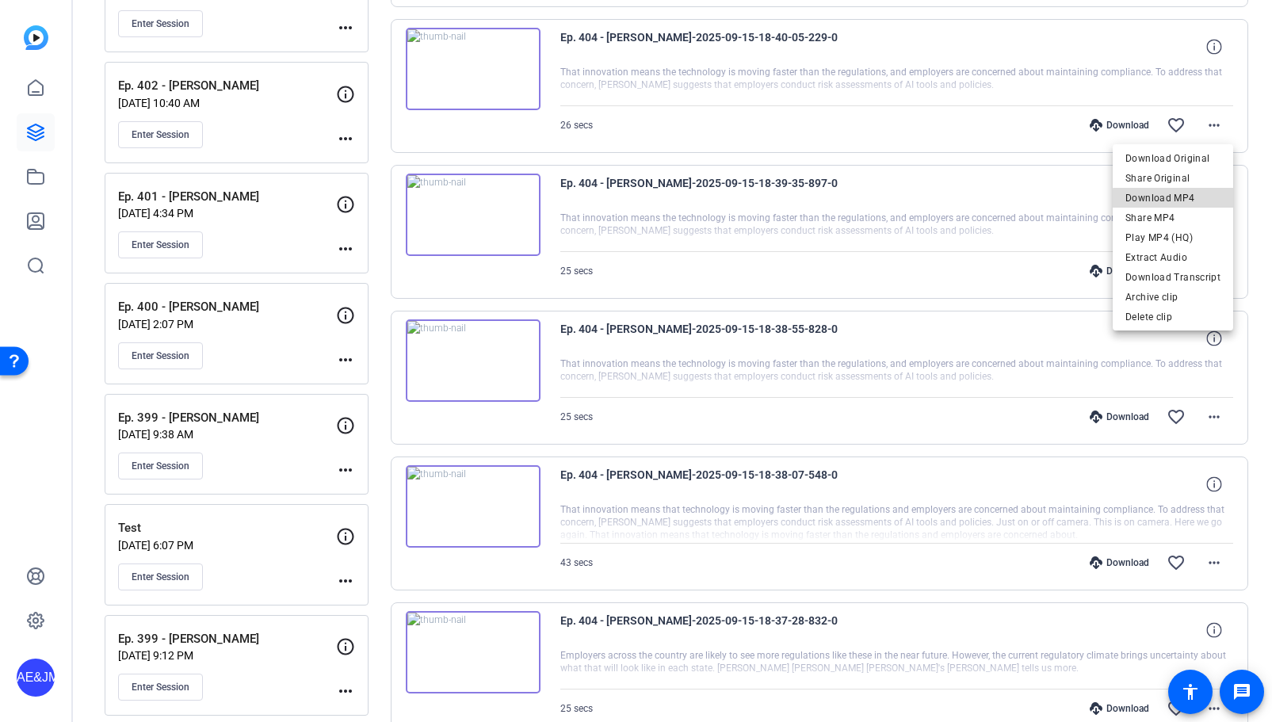
click at [1187, 200] on span "Download MP4" at bounding box center [1173, 198] width 95 height 19
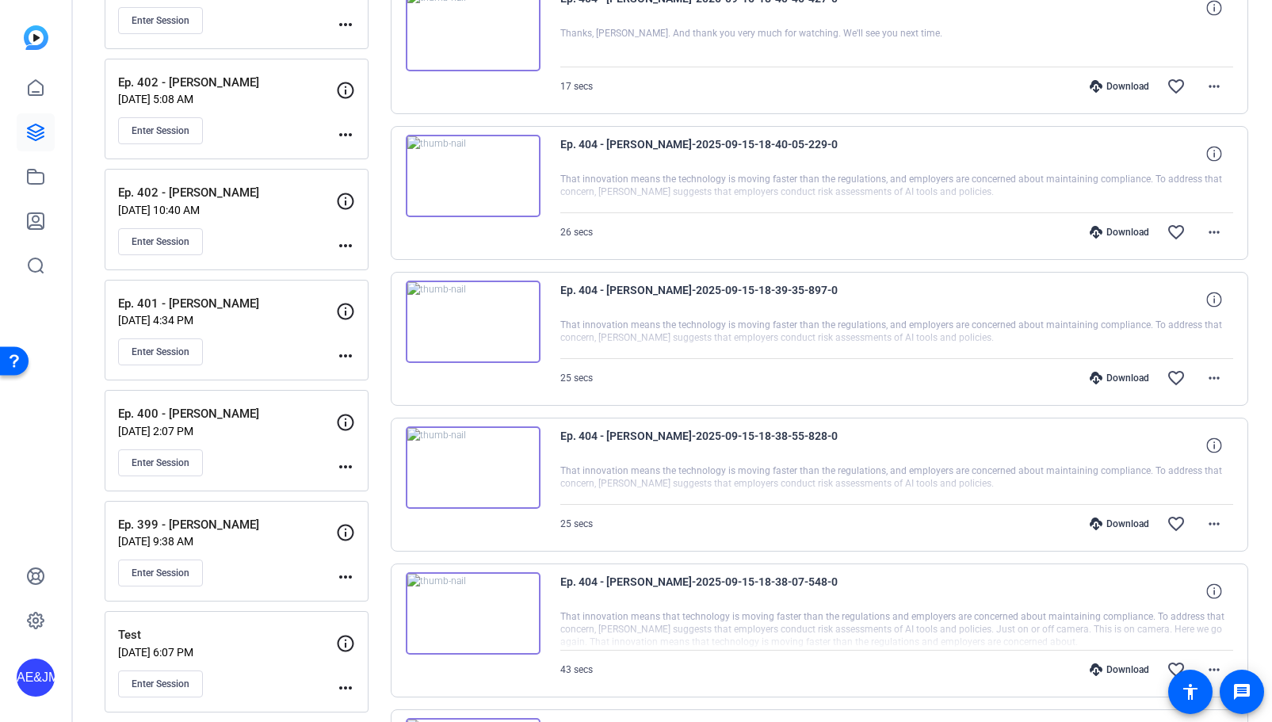
scroll to position [489, 0]
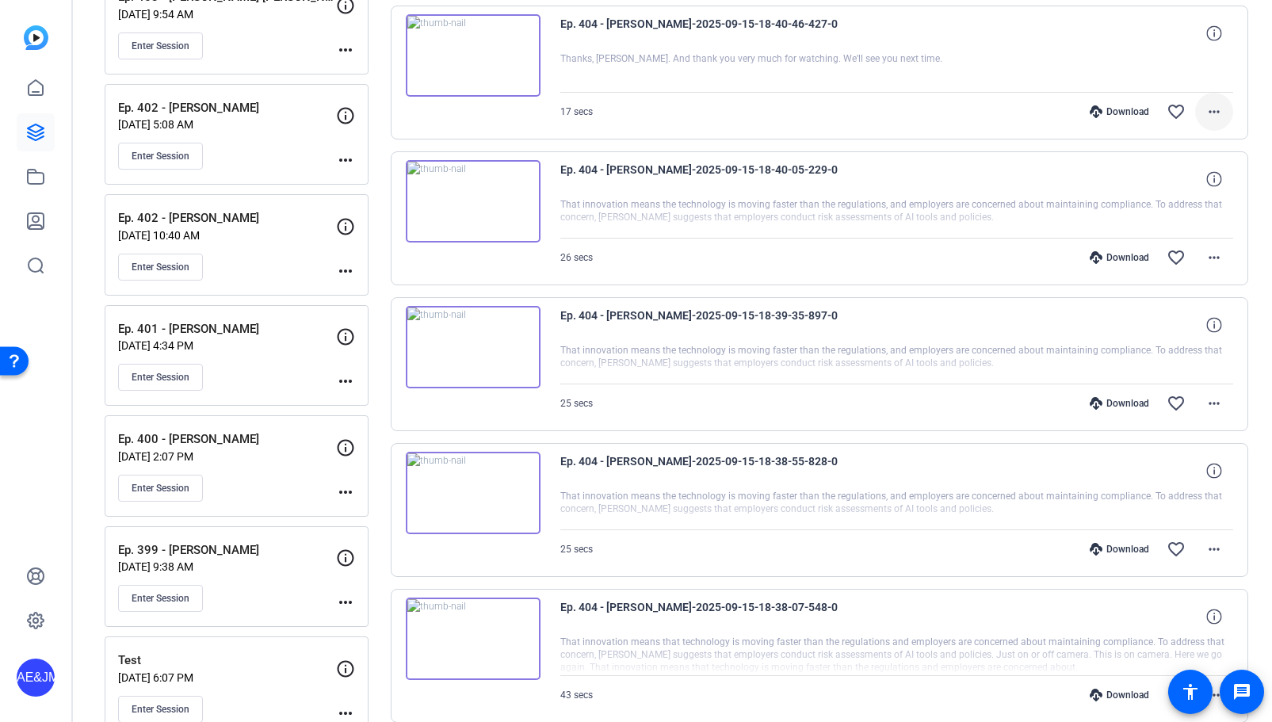
click at [1210, 118] on mat-icon "more_horiz" at bounding box center [1214, 111] width 19 height 19
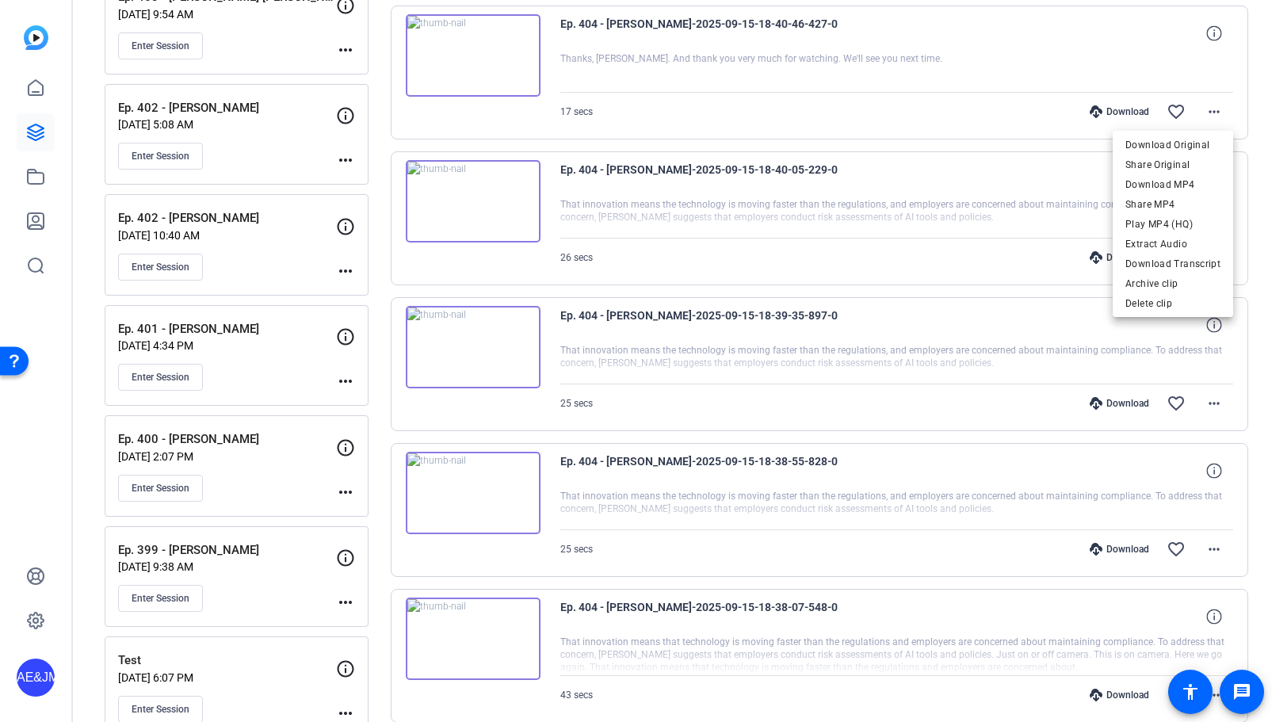
click at [1204, 180] on span "Download MP4" at bounding box center [1173, 184] width 95 height 19
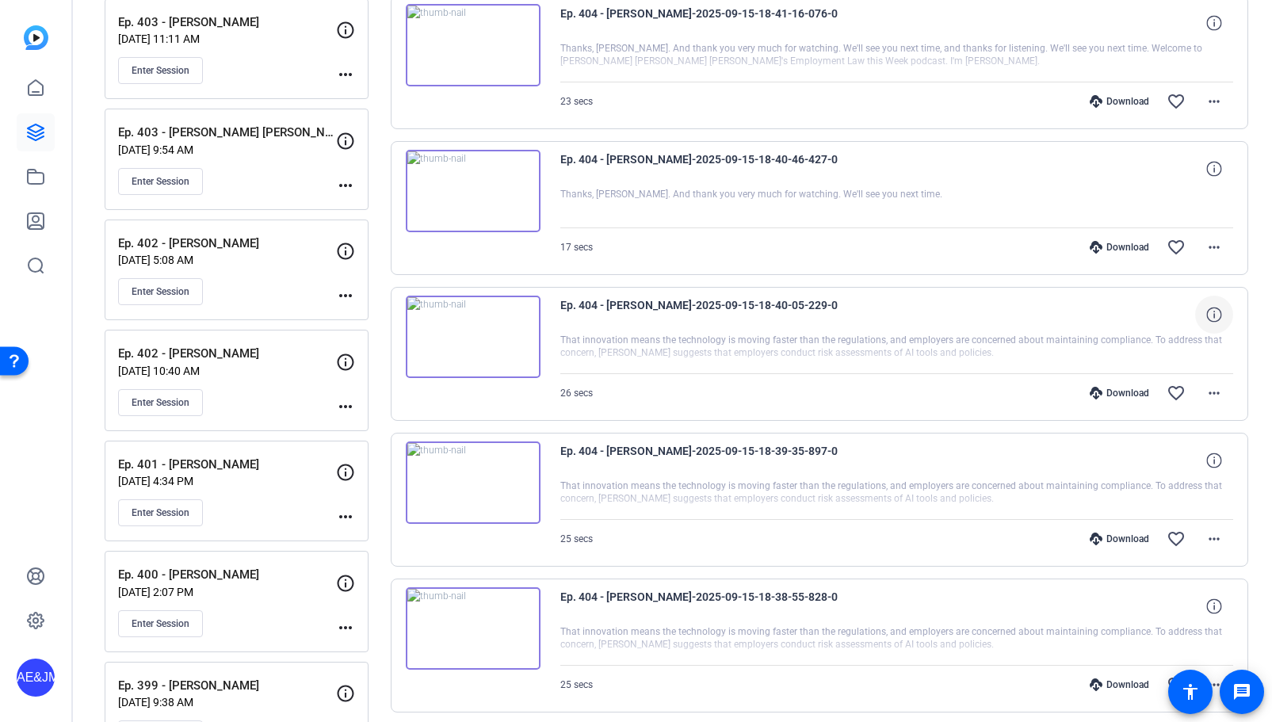
scroll to position [305, 0]
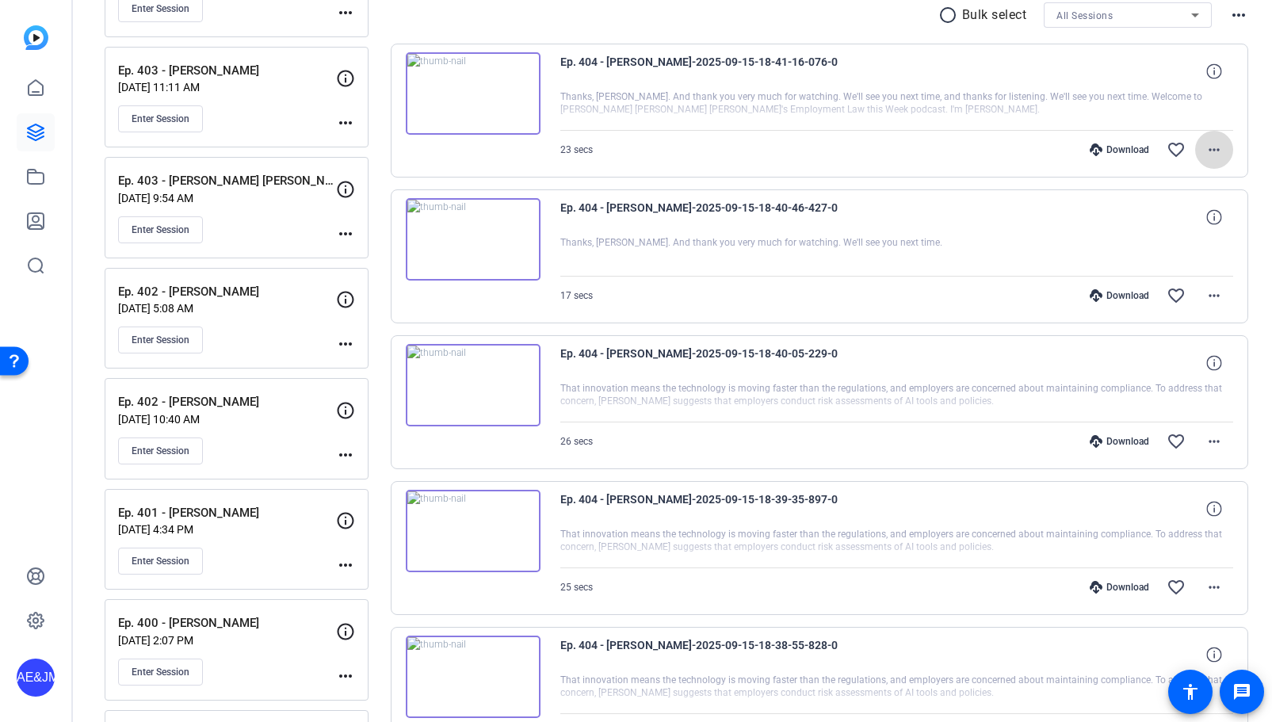
click at [1206, 147] on mat-icon "more_horiz" at bounding box center [1214, 149] width 19 height 19
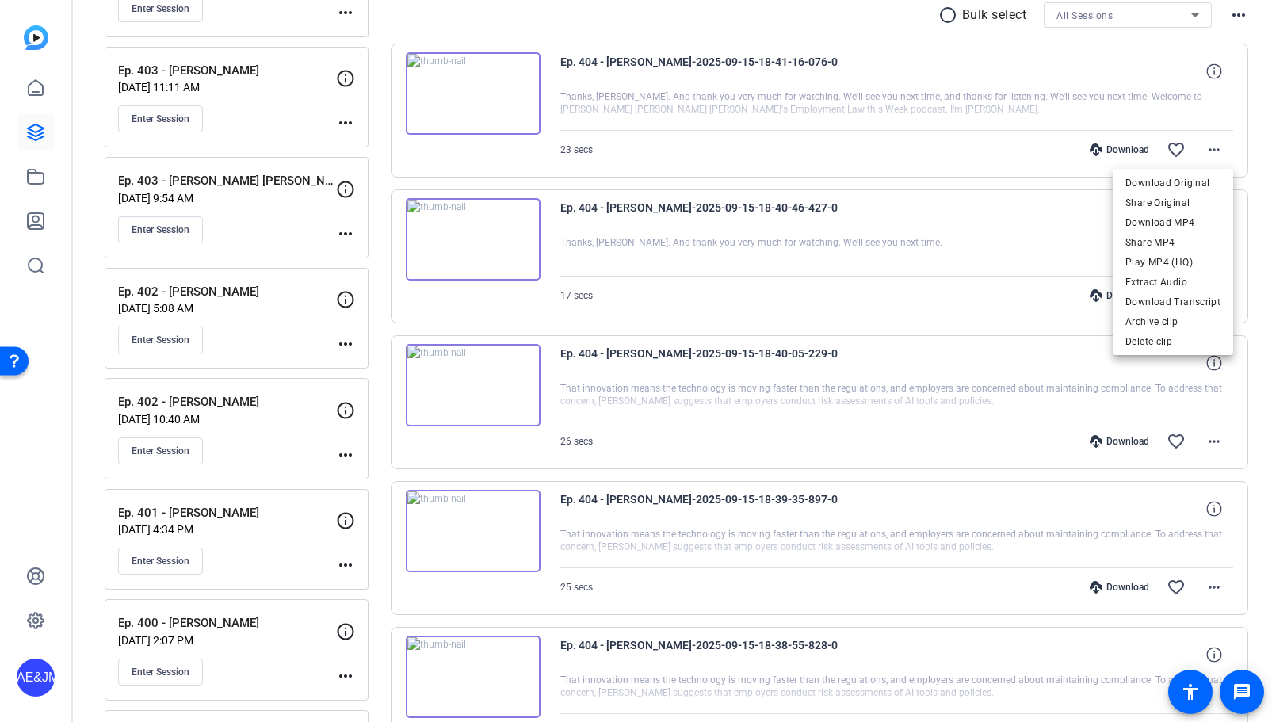
click at [1179, 226] on span "Download MP4" at bounding box center [1173, 222] width 95 height 19
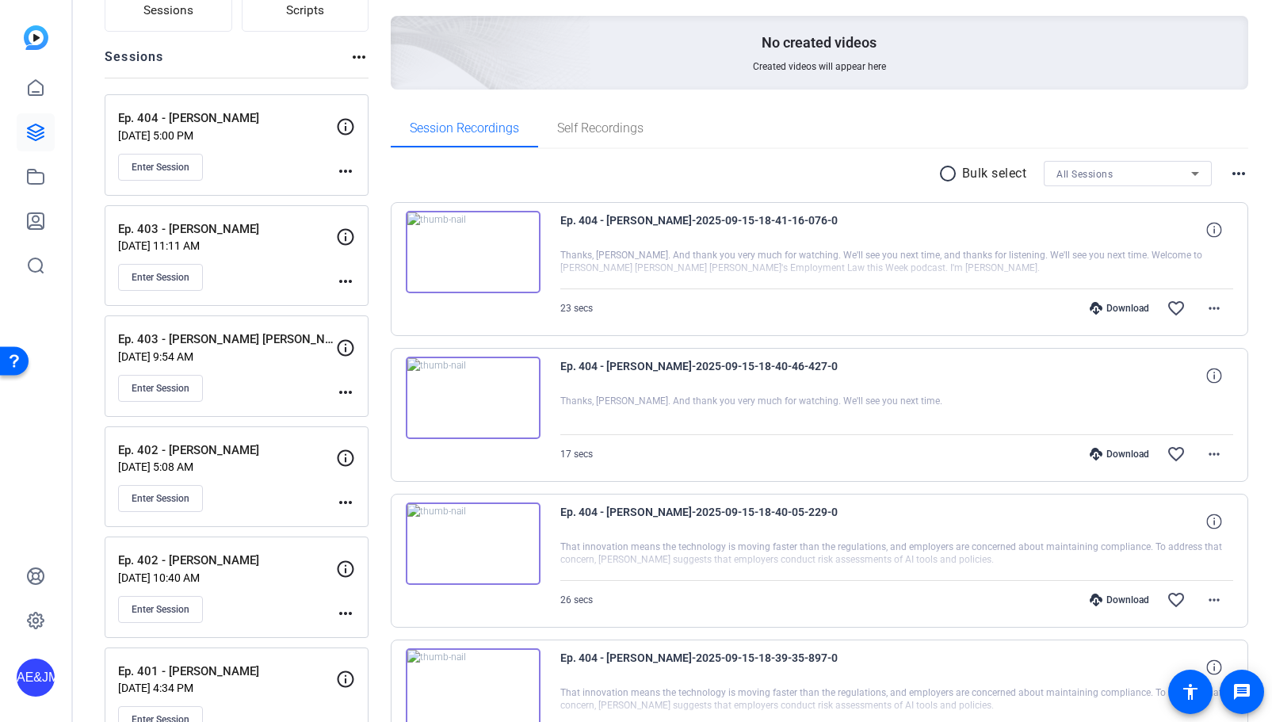
scroll to position [112, 0]
